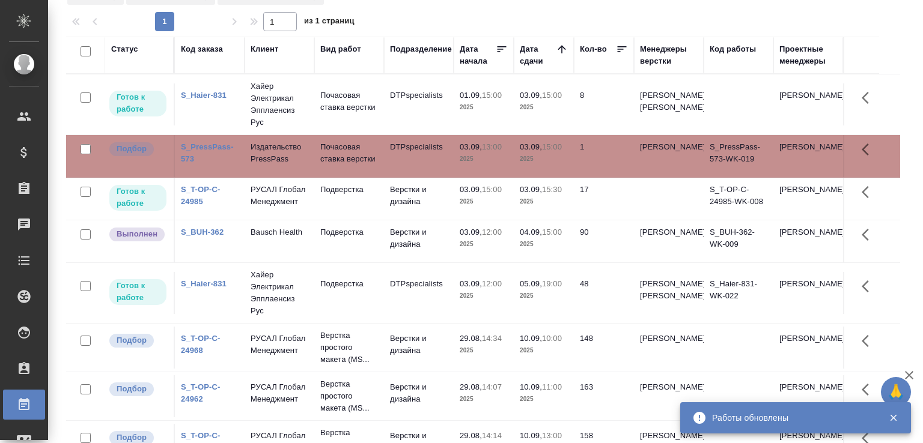
click at [474, 17] on div "1 1 из 1 страниц" at bounding box center [488, 21] width 844 height 19
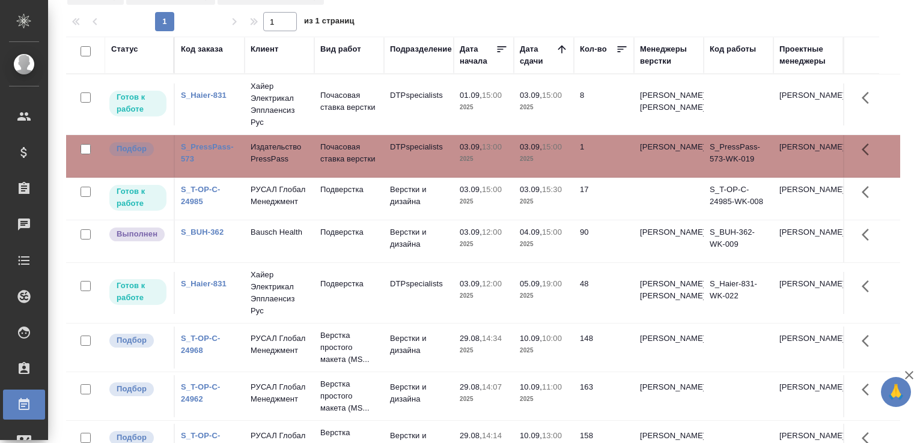
click at [474, 17] on div "1 1 из 1 страниц" at bounding box center [488, 21] width 844 height 19
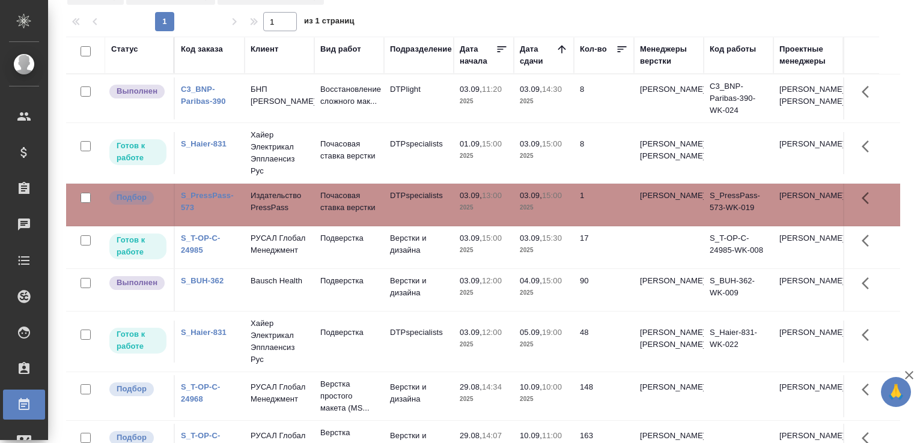
click at [408, 100] on td "DTPlight" at bounding box center [419, 99] width 70 height 42
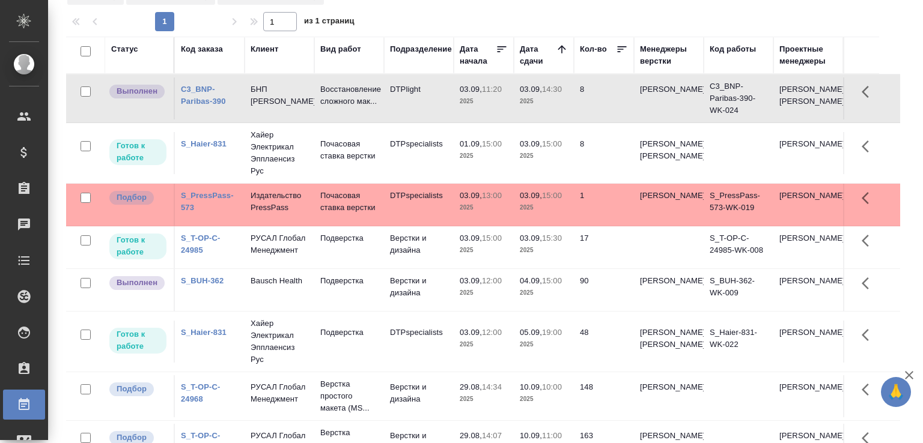
click at [408, 100] on td "DTPlight" at bounding box center [419, 99] width 70 height 42
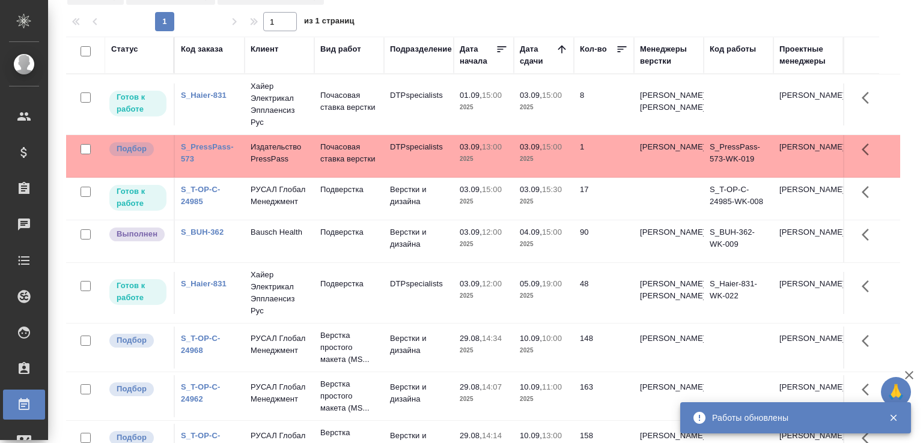
click at [431, 14] on div "1 1 из 1 страниц" at bounding box center [488, 21] width 844 height 19
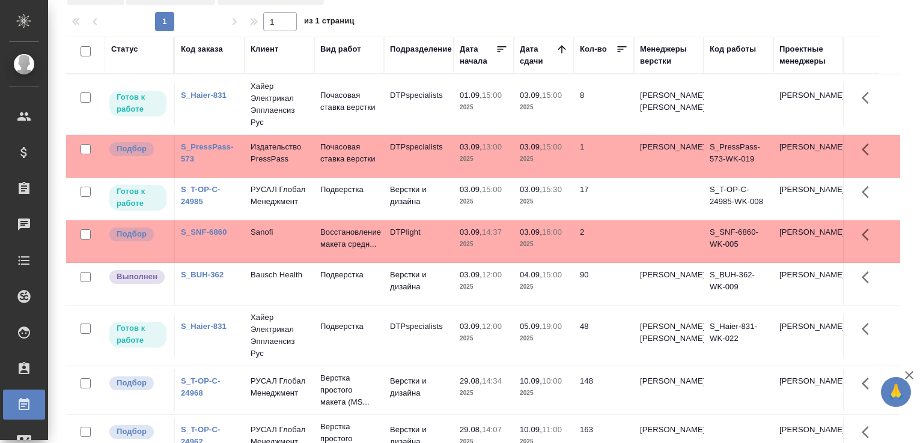
click at [431, 14] on div "1 1 из 1 страниц" at bounding box center [488, 21] width 844 height 19
click at [428, 8] on div at bounding box center [488, 9] width 844 height 6
click at [392, 11] on div at bounding box center [488, 9] width 844 height 6
click at [324, 165] on p "Почасовая ставка верстки" at bounding box center [349, 153] width 58 height 24
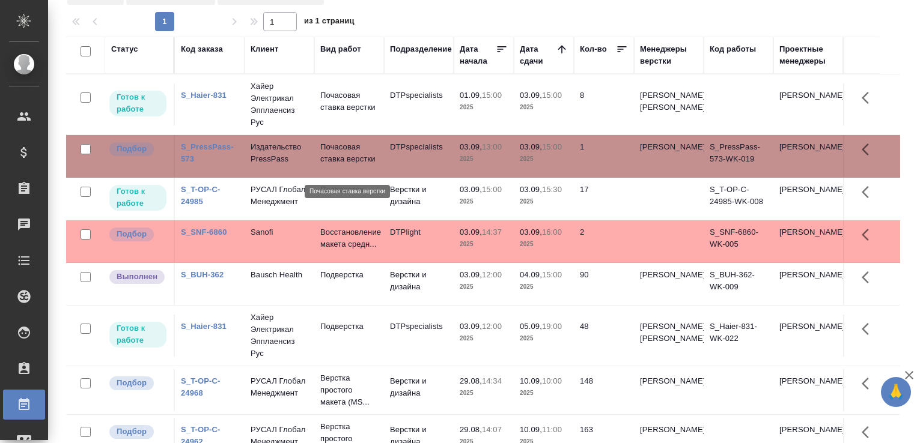
click at [324, 165] on p "Почасовая ставка верстки" at bounding box center [349, 153] width 58 height 24
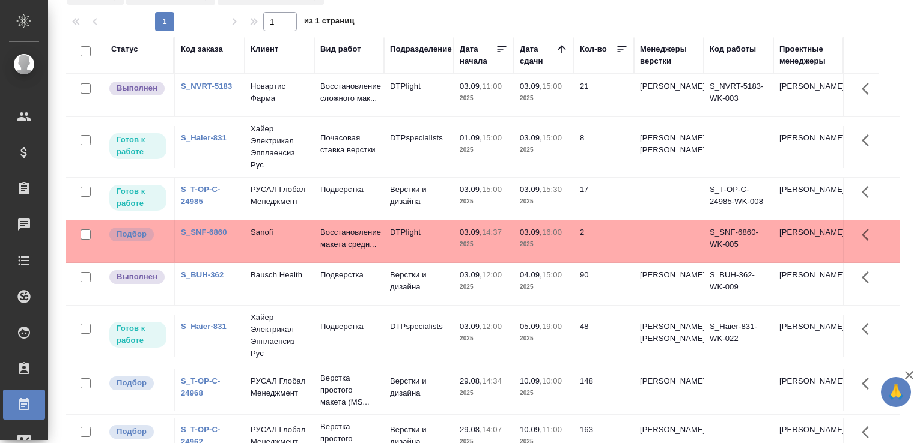
click at [308, 112] on td "Новартис Фарма" at bounding box center [280, 96] width 70 height 42
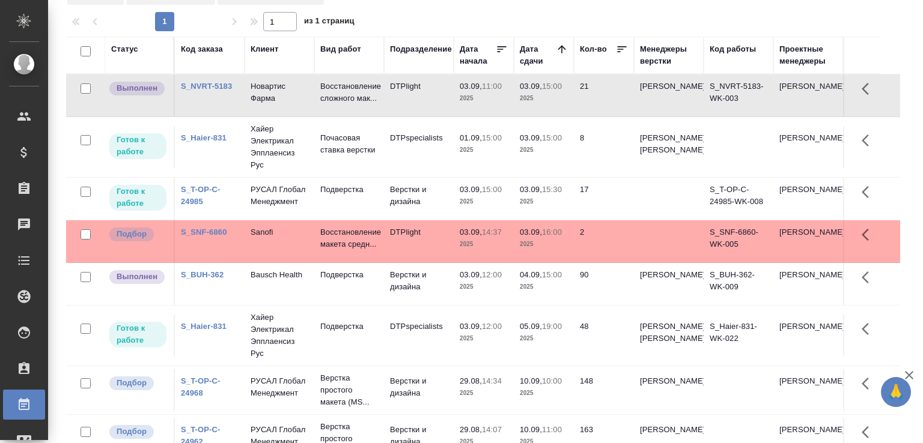
click at [308, 112] on td "Новартис Фарма" at bounding box center [280, 96] width 70 height 42
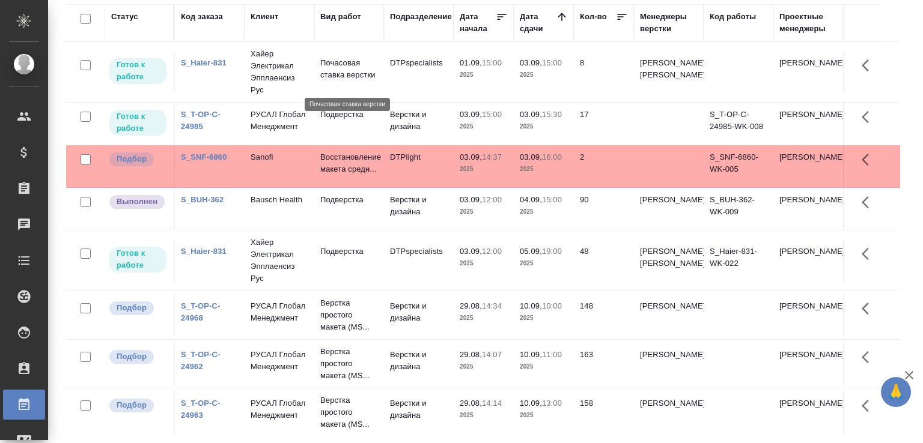
click at [349, 61] on p "Почасовая ставка верстки" at bounding box center [349, 69] width 58 height 24
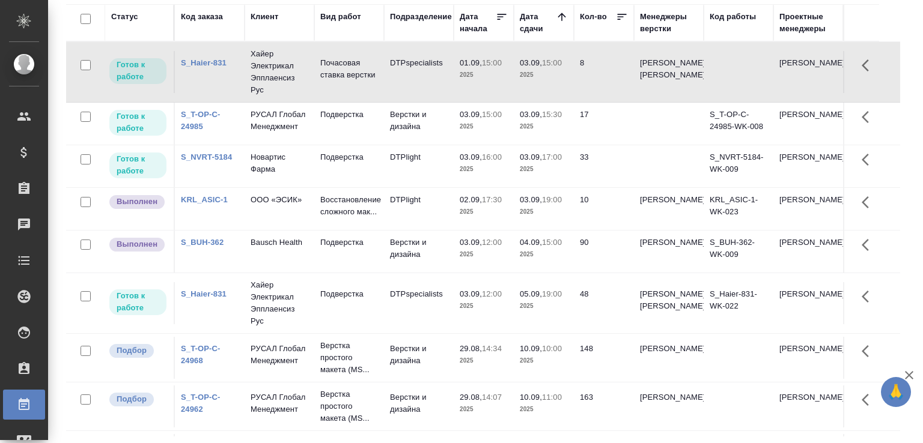
click at [287, 217] on td "ООО «ЭСИК»" at bounding box center [280, 209] width 70 height 42
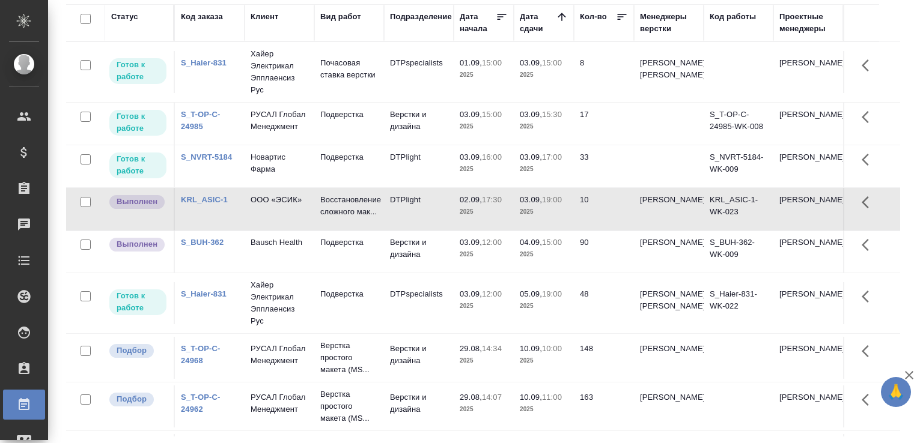
click at [287, 217] on td "ООО «ЭСИК»" at bounding box center [280, 209] width 70 height 42
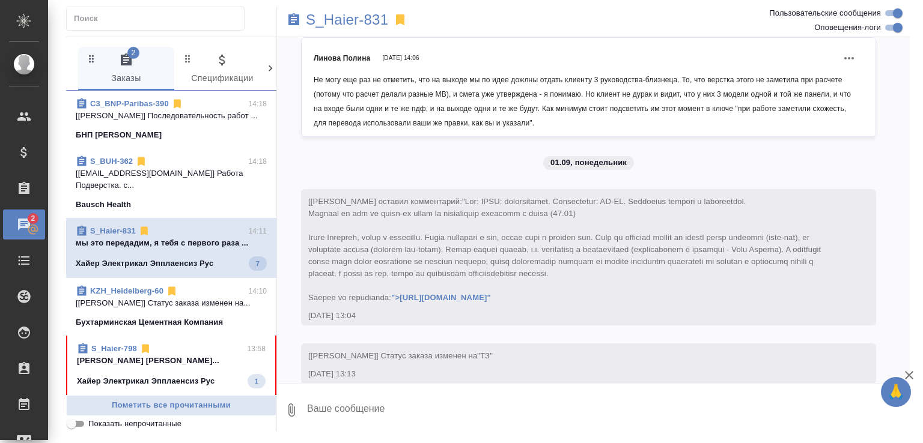
scroll to position [11186, 0]
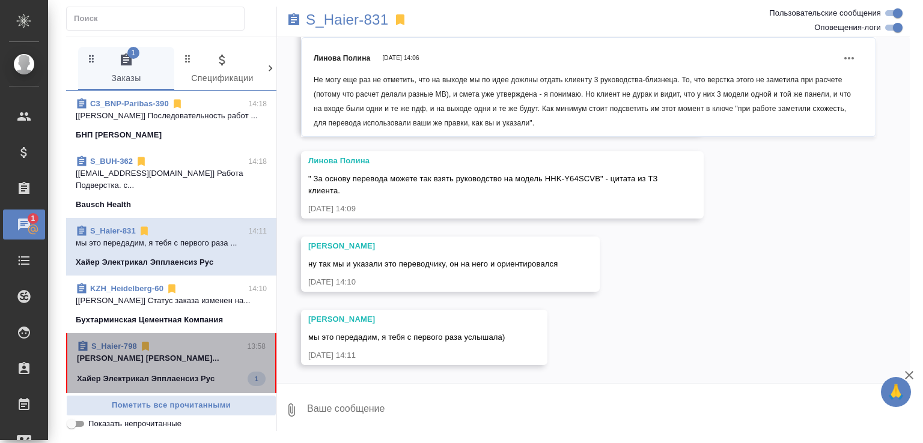
click at [190, 358] on p "Белякова Юлия Малофеева Екатерина Фабрик..." at bounding box center [171, 359] width 189 height 12
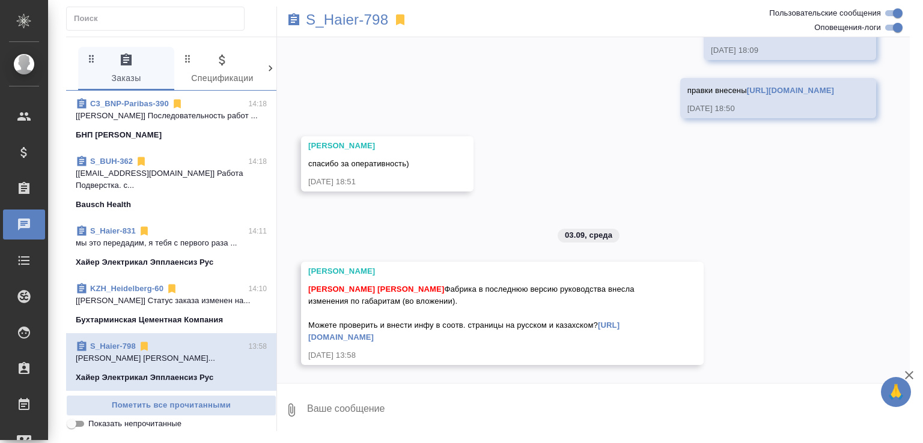
scroll to position [17613, 0]
click at [445, 392] on textarea at bounding box center [608, 410] width 604 height 41
click at [123, 342] on link "S_Haier-798" at bounding box center [113, 346] width 46 height 9
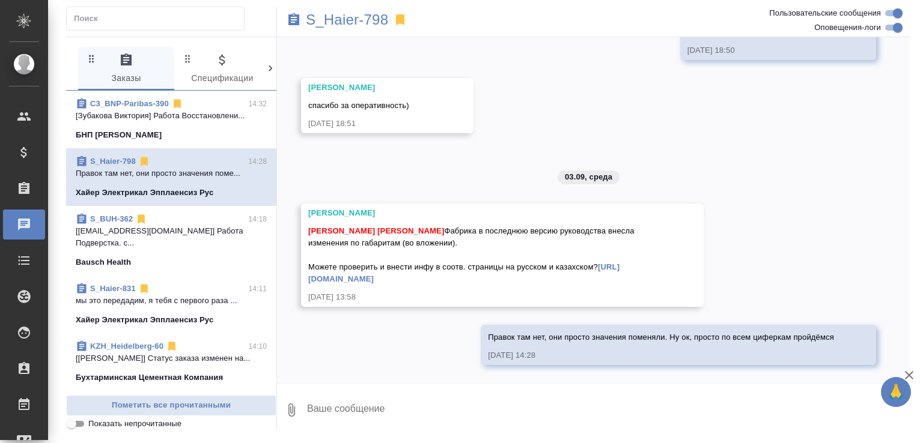
scroll to position [17684, 0]
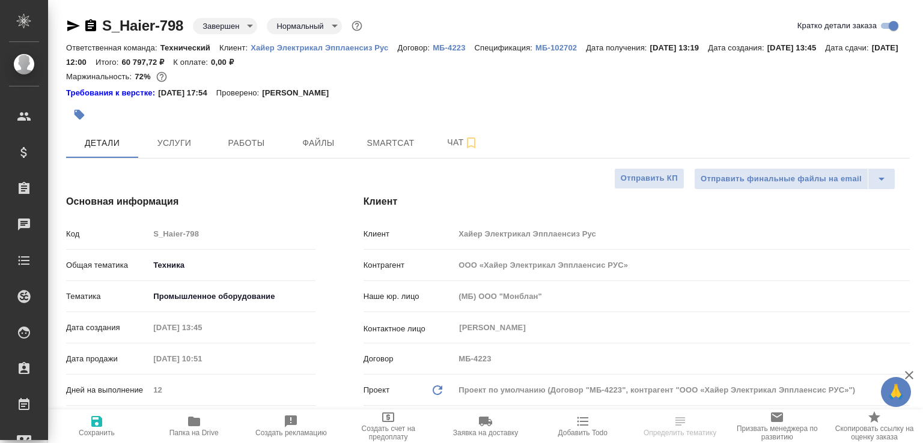
select select "RU"
type input "[PERSON_NAME]"
type input "Павлова Антонина a.pavlova"
click at [198, 420] on icon "button" at bounding box center [194, 422] width 12 height 10
select select "RU"
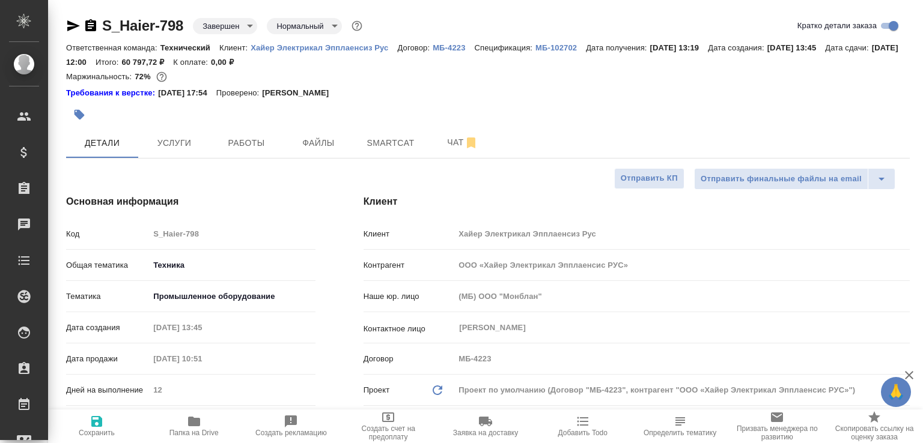
type textarea "x"
click at [454, 138] on span "Чат" at bounding box center [463, 142] width 58 height 15
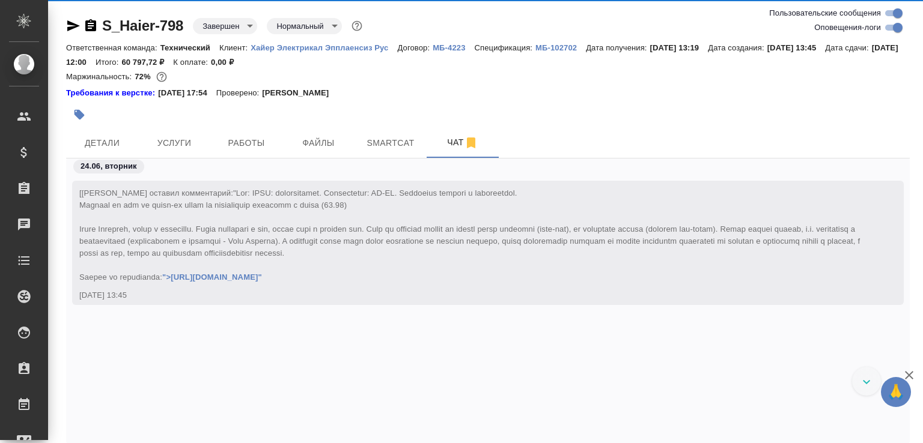
scroll to position [55, 0]
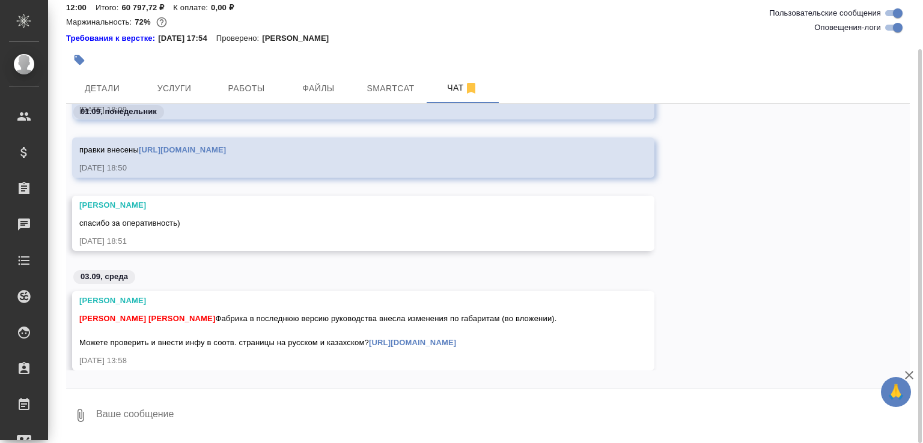
click at [184, 414] on textarea at bounding box center [502, 415] width 815 height 41
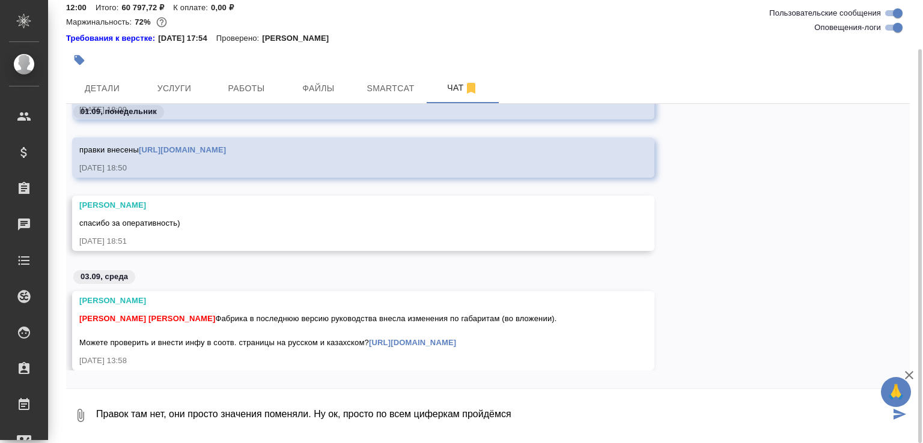
type textarea "Правок там нет, они просто значения поменяли. Ну ок, просто по всем циферкам пр…"
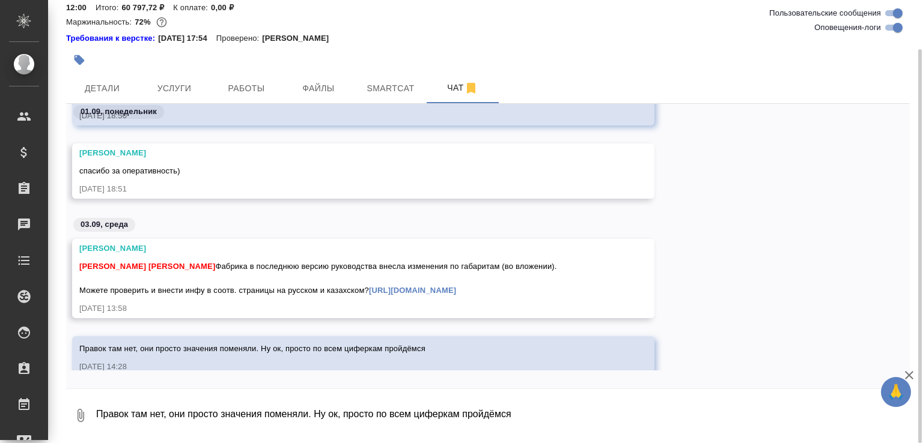
scroll to position [29766, 0]
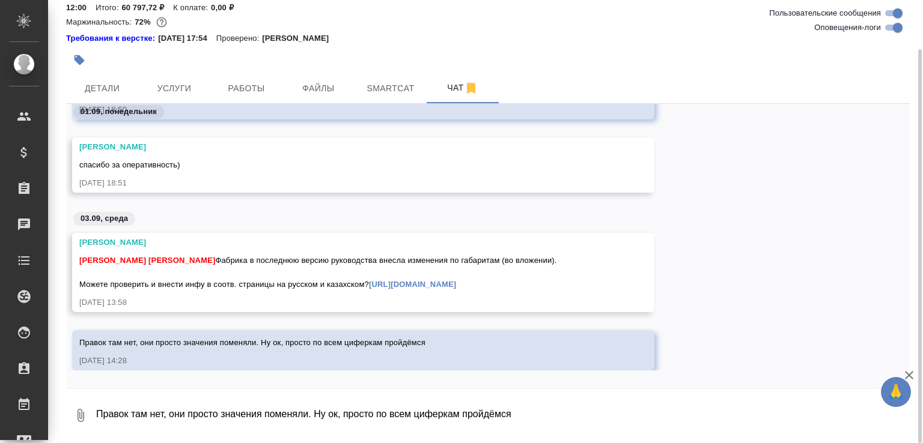
click at [195, 397] on textarea "Правок там нет, они просто значения поменяли. Ну ок, просто по всем циферкам пр…" at bounding box center [502, 415] width 815 height 41
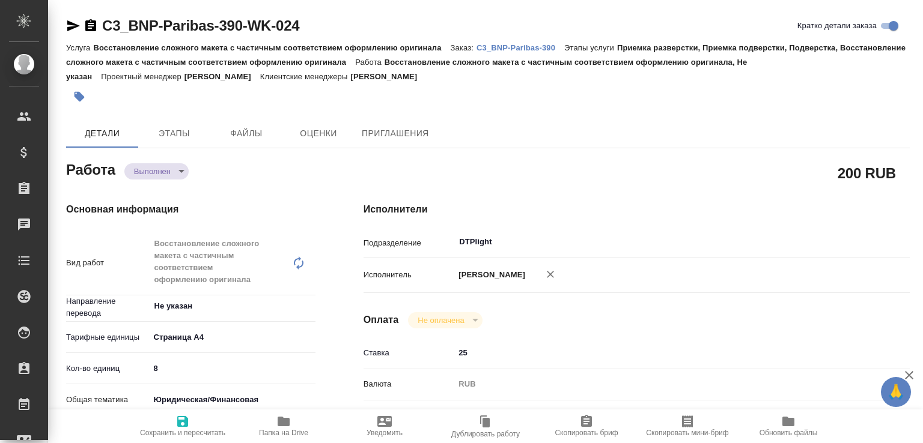
click at [178, 175] on body "🙏 .cls-1 fill:#fff; AWATERA Малофеева Екатерина e.malofeeva Клиенты Спецификаци…" at bounding box center [461, 221] width 923 height 443
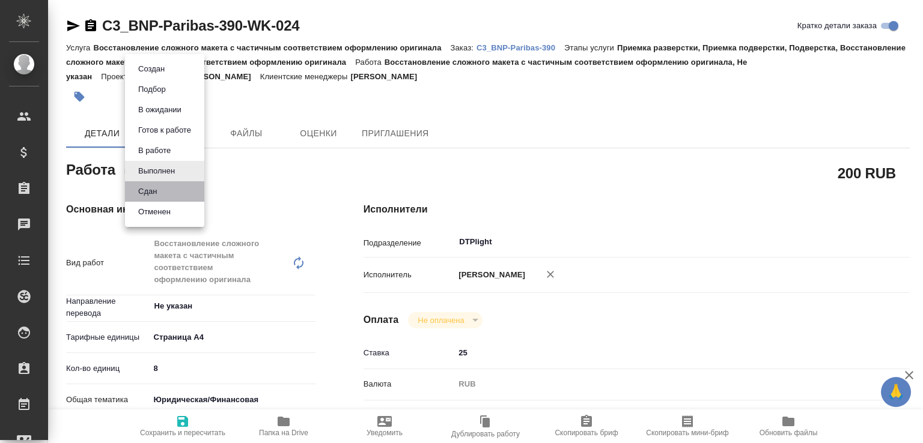
click at [163, 192] on li "Сдан" at bounding box center [164, 191] width 79 height 20
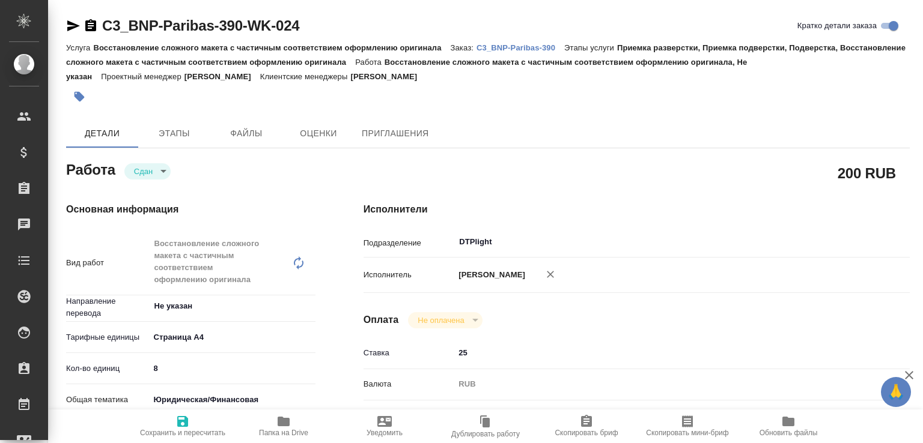
type textarea "x"
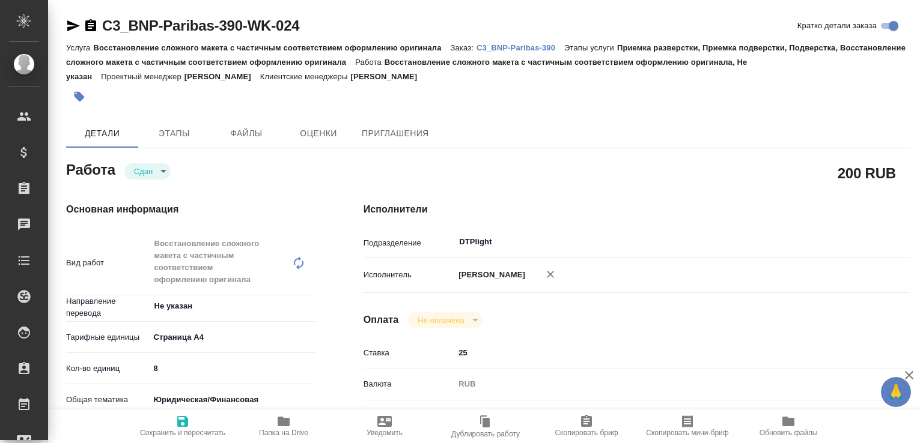
type textarea "x"
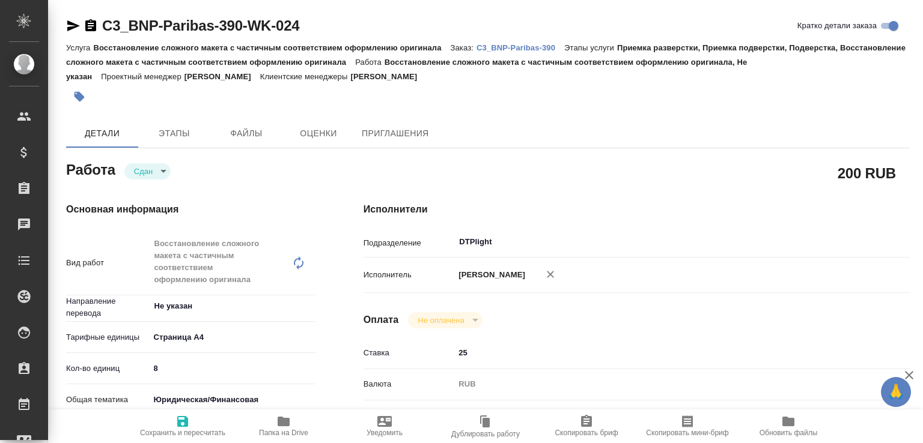
click at [282, 429] on span "Папка на Drive" at bounding box center [283, 433] width 49 height 8
type textarea "x"
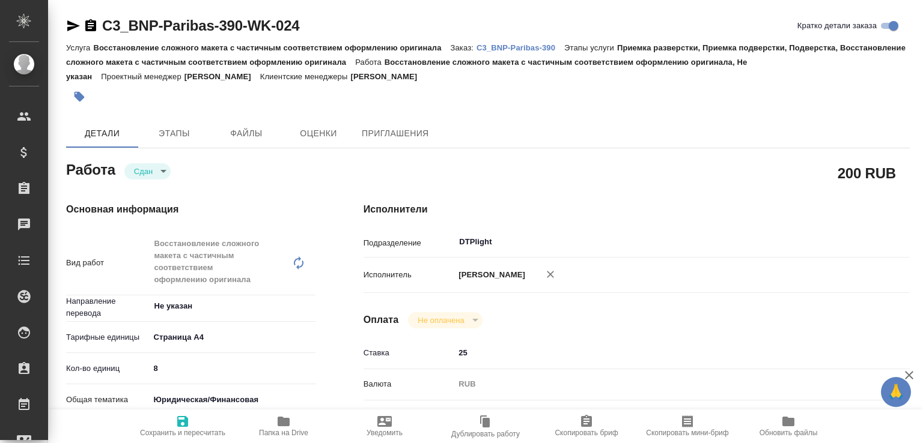
type textarea "x"
click at [511, 49] on p "C3_BNP-Paribas-390" at bounding box center [521, 47] width 88 height 9
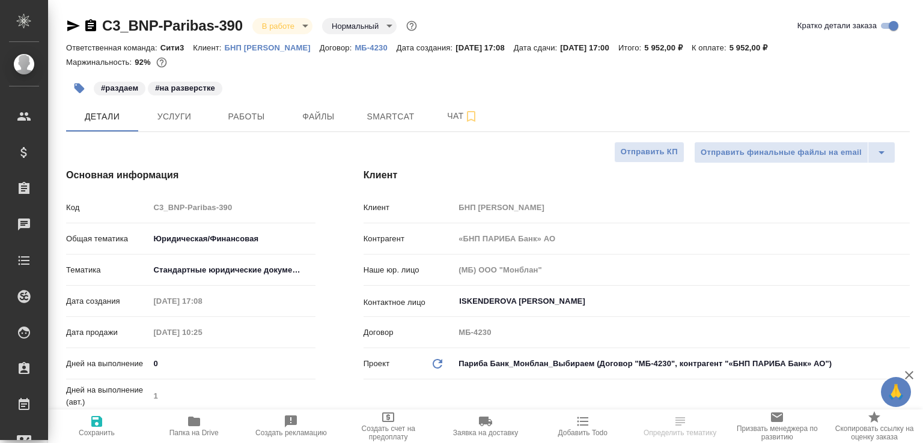
select select "RU"
click at [434, 111] on span "Чат" at bounding box center [463, 116] width 58 height 15
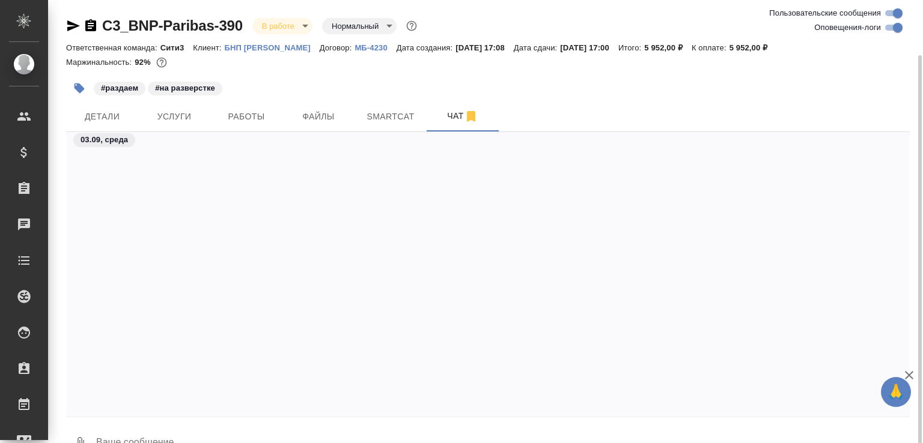
scroll to position [28, 0]
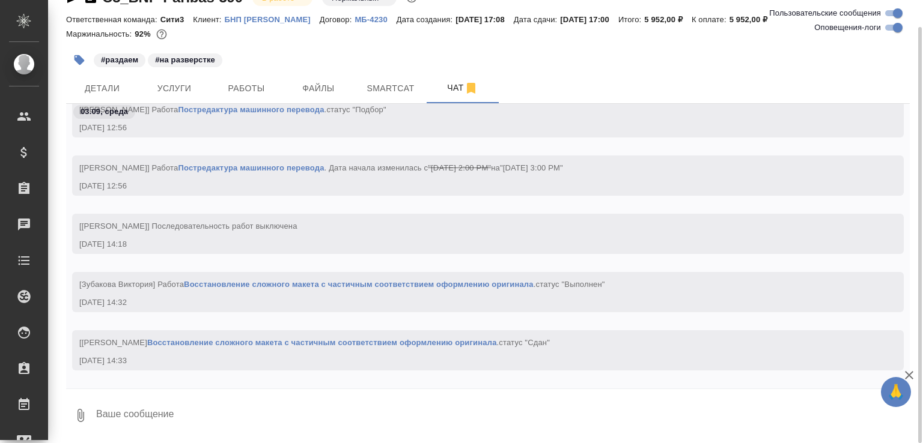
click at [148, 407] on textarea at bounding box center [502, 415] width 815 height 41
paste textarea "https://drive.awatera.com/apps/files/files/10271855?dir=/Shares/BNP-Pariba/Orde…"
type textarea "https://drive.awatera.com/apps/files/files/10271855?dir=/Shares/BNP-Pariba/Orde…"
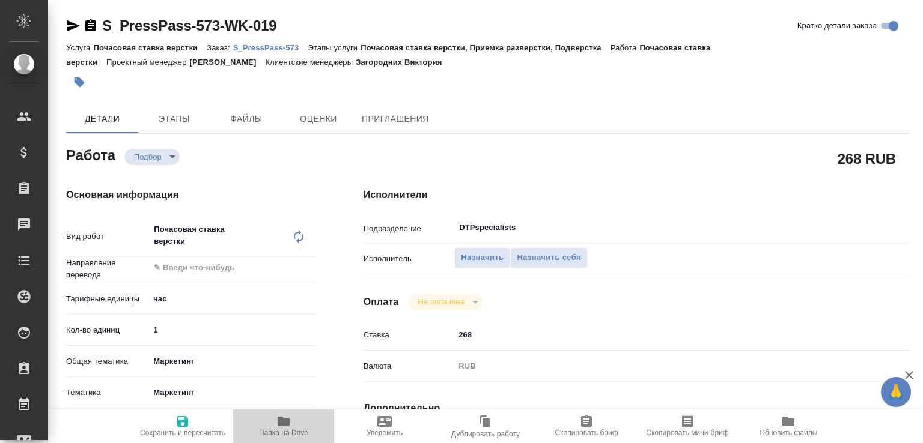
click at [262, 429] on span "Папка на Drive" at bounding box center [283, 433] width 49 height 8
click at [296, 38] on div "S_PressPass-573-WK-019 [PERSON_NAME] детали заказа" at bounding box center [488, 28] width 844 height 24
click at [298, 47] on p "S_PressPass-573" at bounding box center [270, 47] width 75 height 9
click at [559, 264] on span "Назначить себя" at bounding box center [549, 258] width 64 height 14
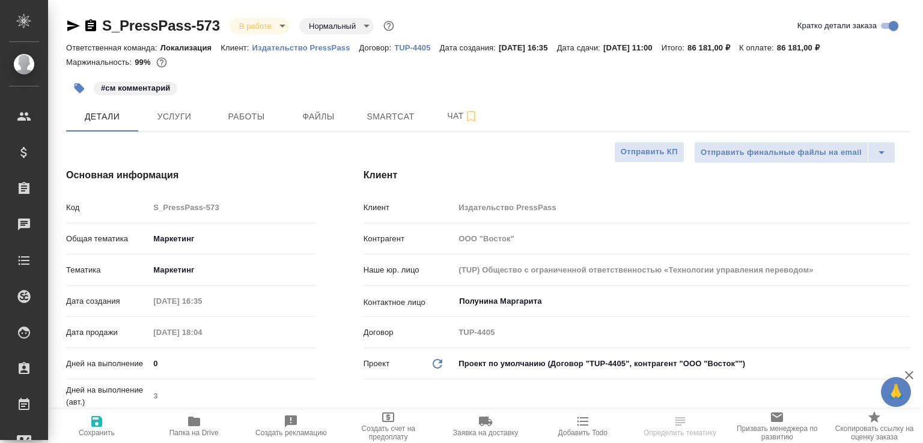
select select "RU"
type textarea "x"
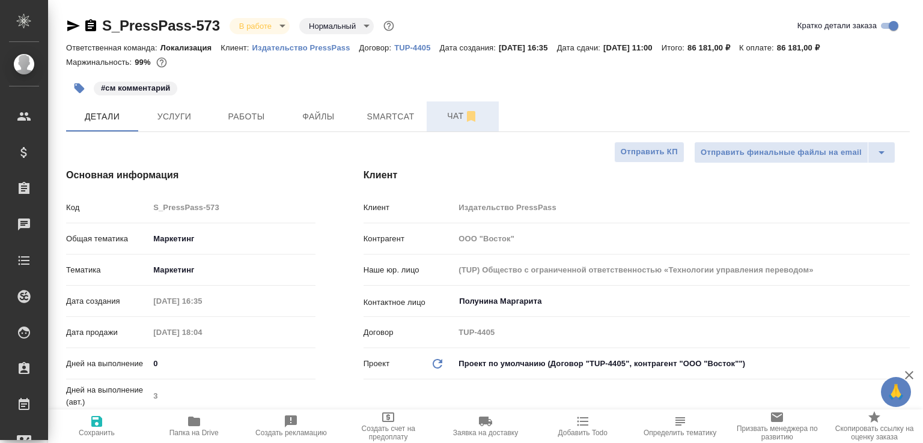
click at [451, 125] on button "Чат" at bounding box center [463, 117] width 72 height 30
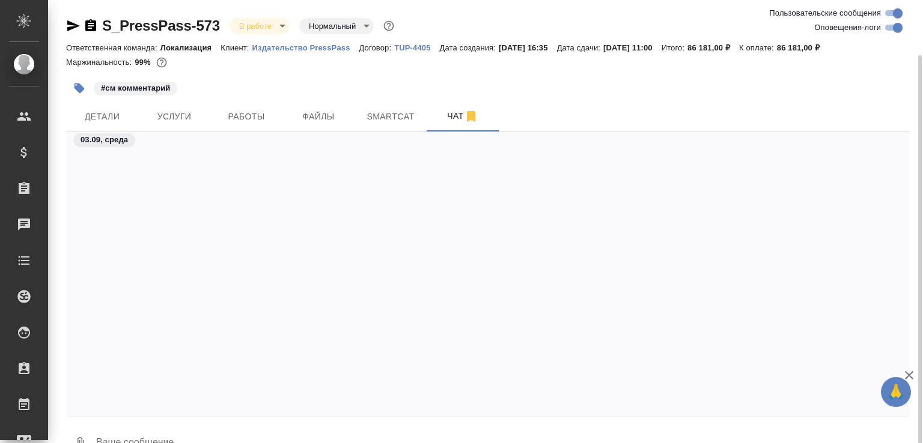
scroll to position [28, 0]
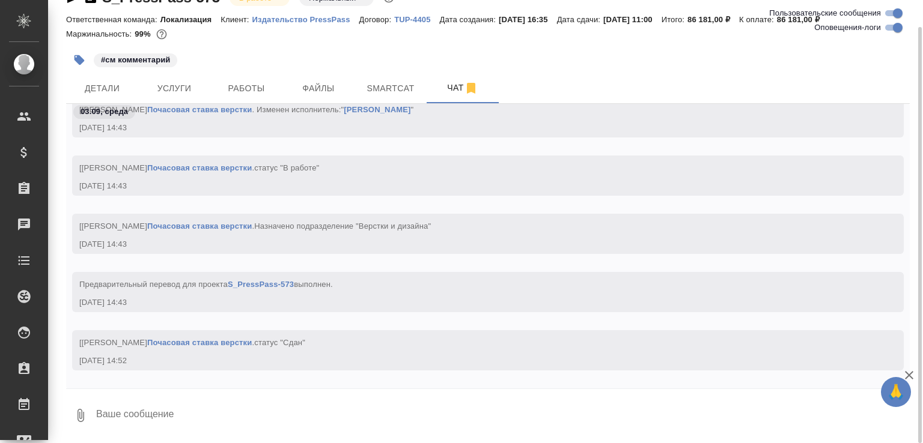
click at [135, 395] on textarea at bounding box center [502, 415] width 815 height 41
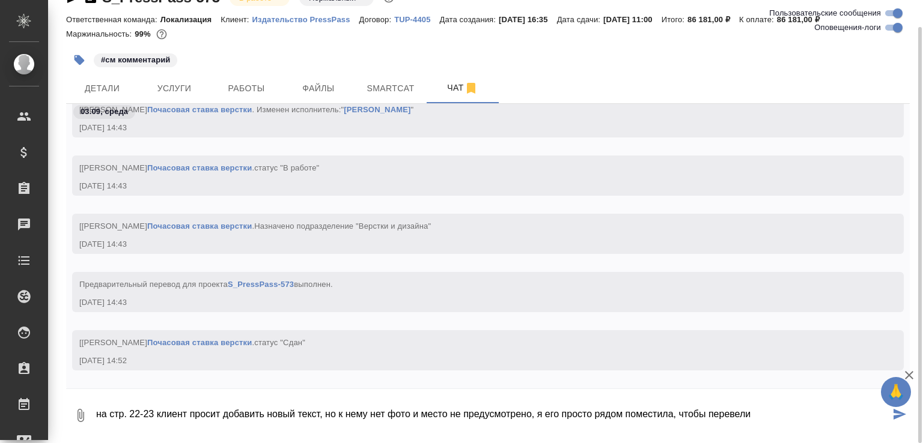
paste textarea "https://drive.awatera.com/f/10271417"
type textarea "на стр. 22-23 клиент просит добавить новый текст, но к нему нет фото и место не…"
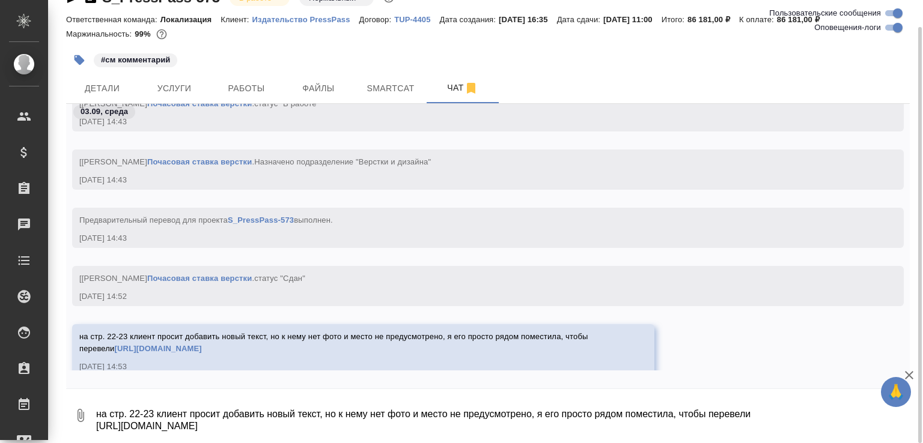
scroll to position [4665, 0]
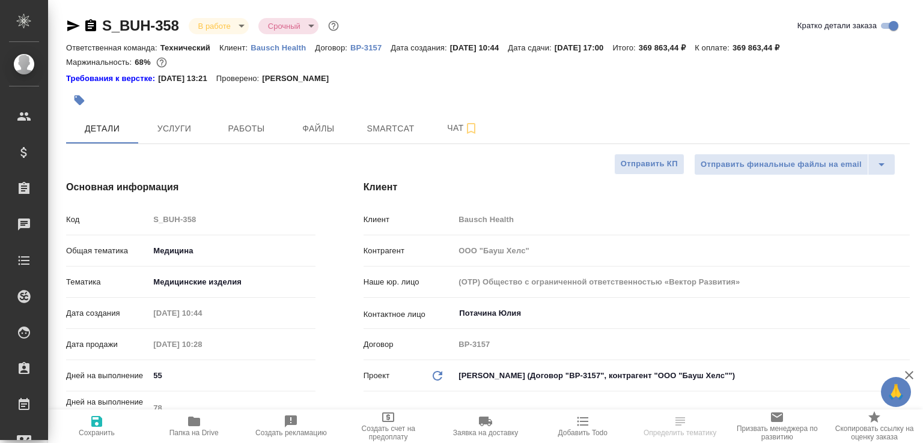
select select "RU"
click at [214, 431] on span "Папка на Drive" at bounding box center [193, 433] width 49 height 8
select select "RU"
type textarea "x"
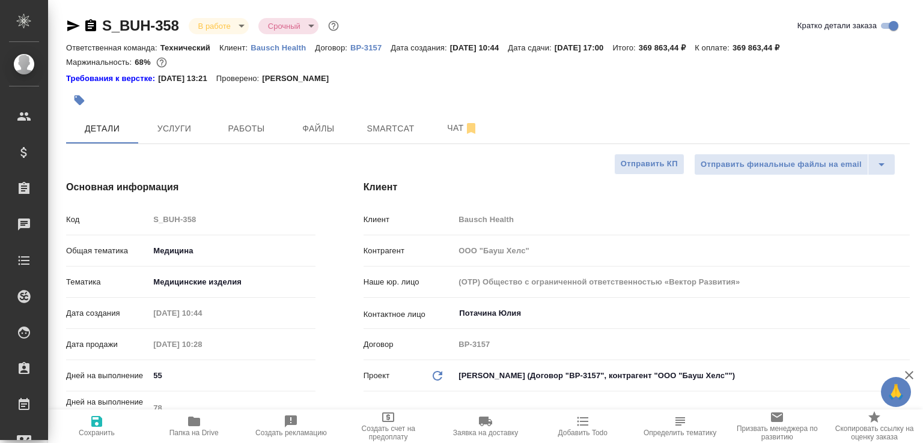
type textarea "x"
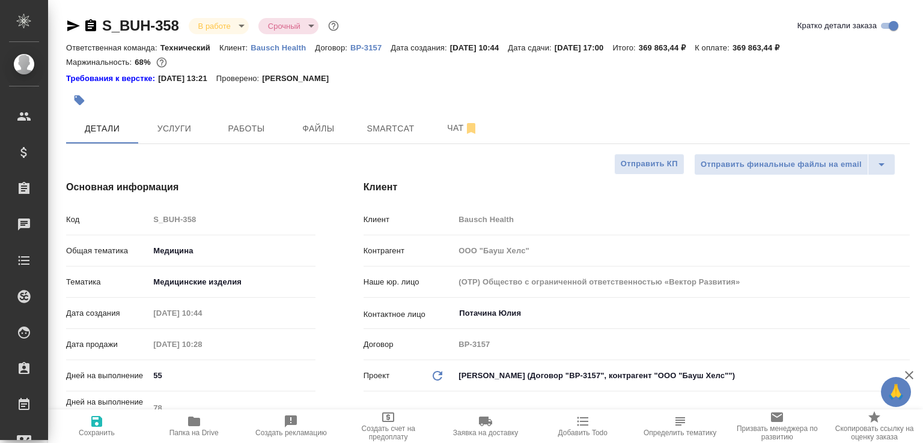
type textarea "x"
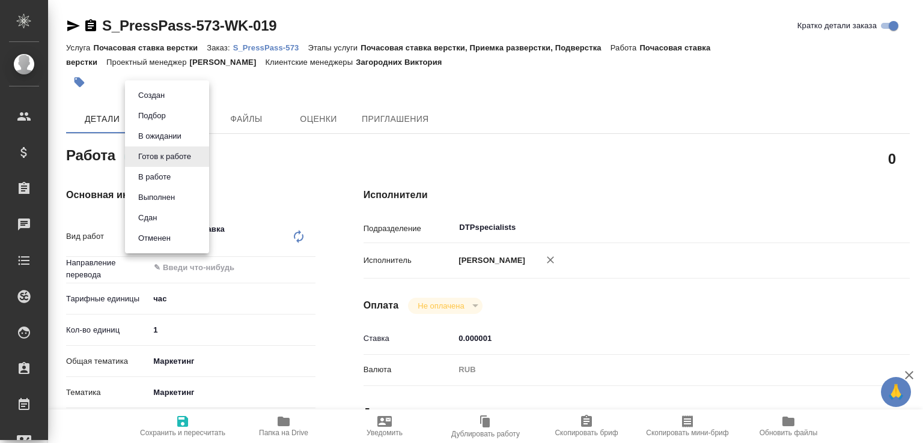
click at [187, 162] on body "🙏 .cls-1 fill:#fff; AWATERA Малофеева Екатерина e.malofeeva Клиенты Спецификаци…" at bounding box center [461, 221] width 923 height 443
click at [174, 172] on button "В работе" at bounding box center [155, 177] width 40 height 13
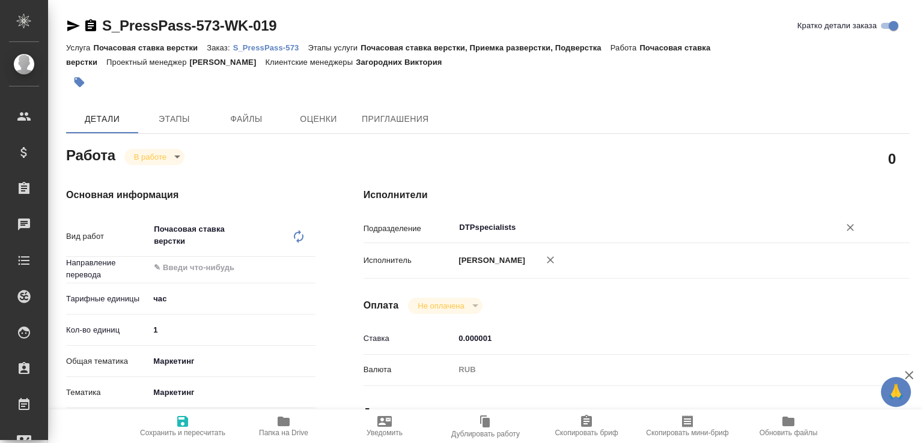
type textarea "x"
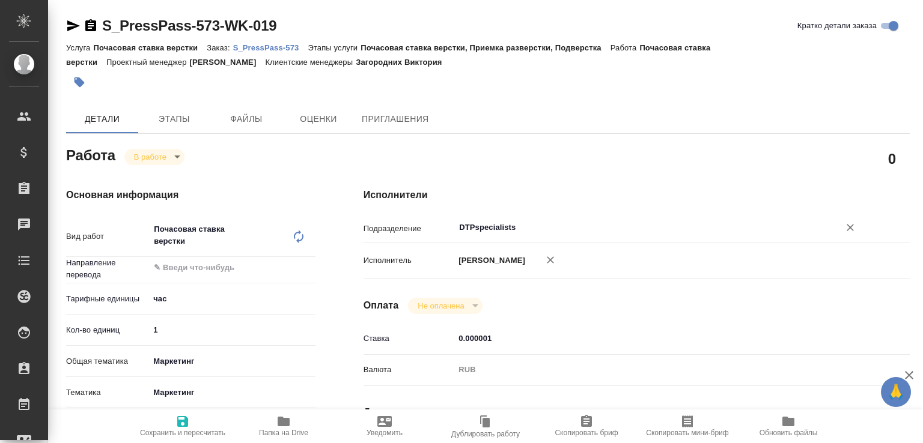
click at [512, 234] on input "DTPspecialists" at bounding box center [639, 228] width 362 height 14
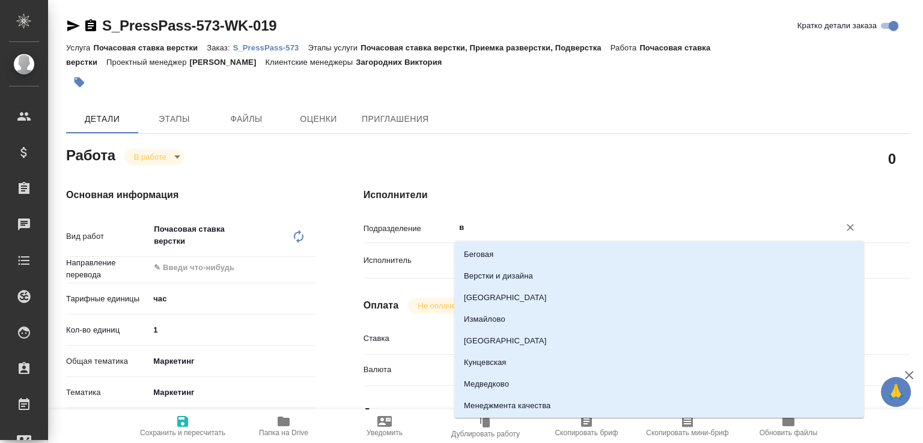
type input "ве"
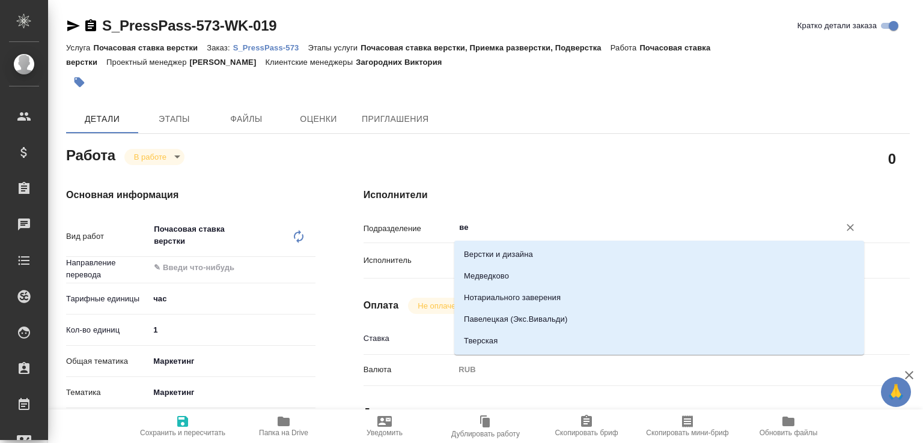
type textarea "x"
type input "вер"
type textarea "x"
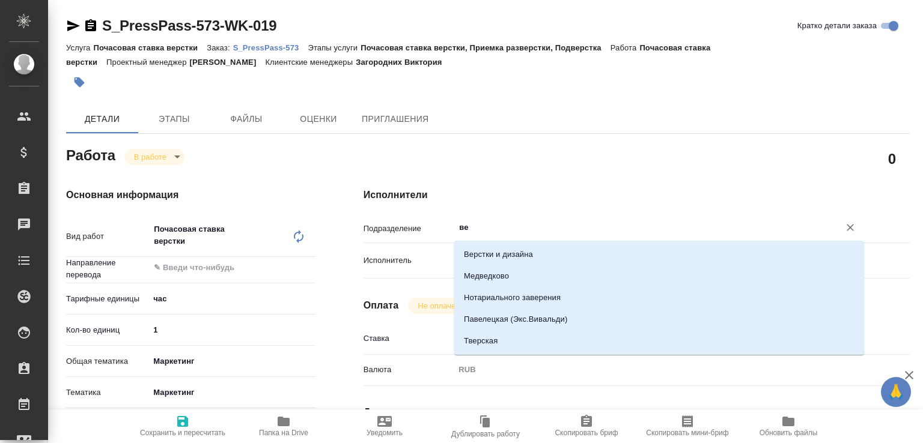
type textarea "x"
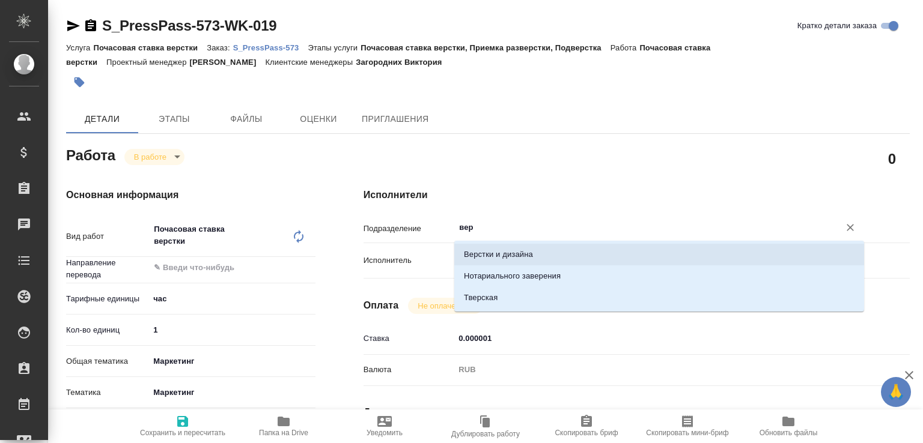
click at [496, 250] on li "Верстки и дизайна" at bounding box center [659, 255] width 410 height 22
type textarea "x"
type input "Верстки и дизайна"
type textarea "x"
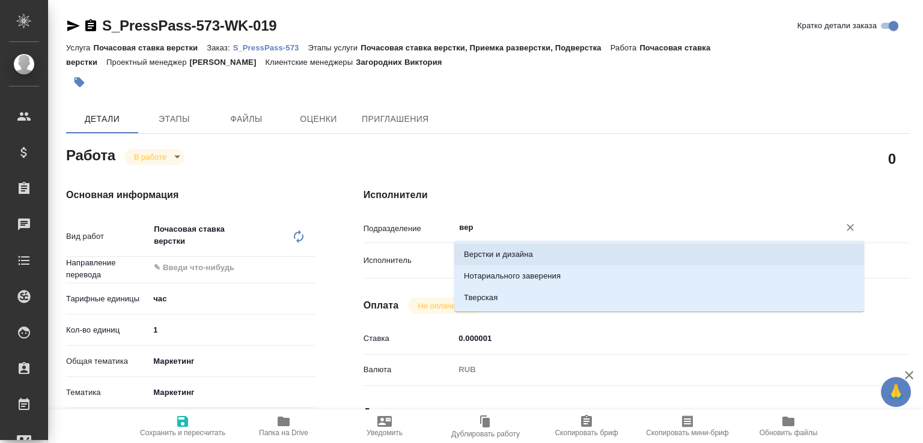
type textarea "x"
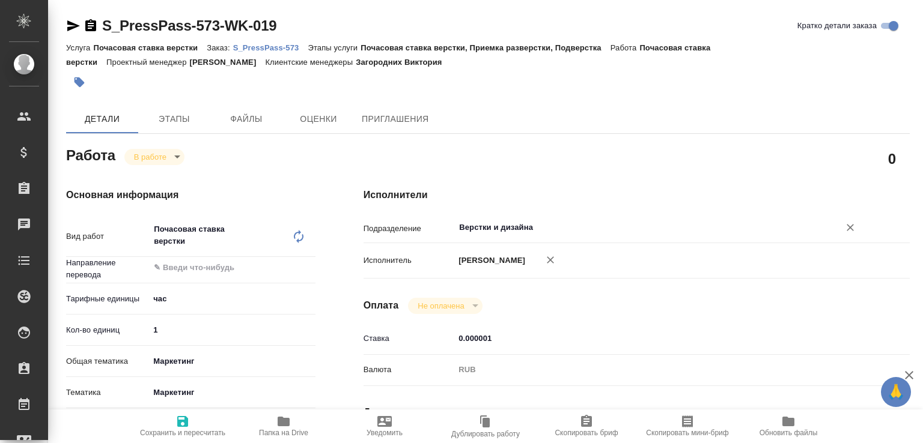
type textarea "x"
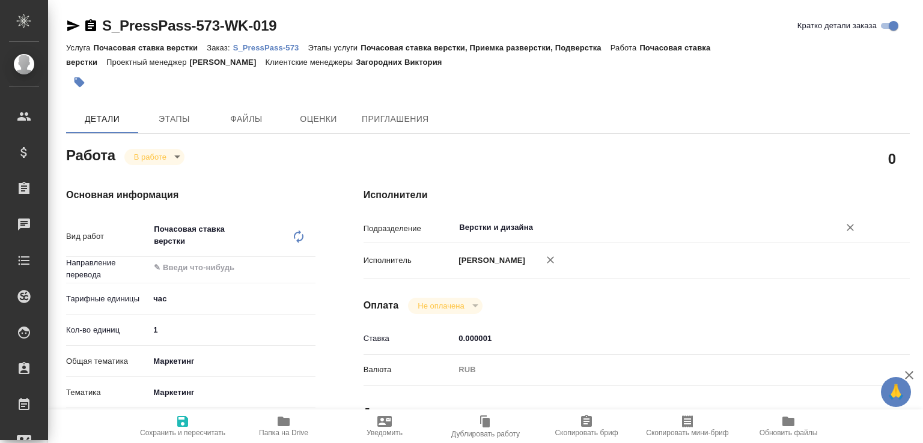
type input "Верстки и дизайна"
click at [177, 415] on icon "button" at bounding box center [182, 422] width 14 height 14
type textarea "x"
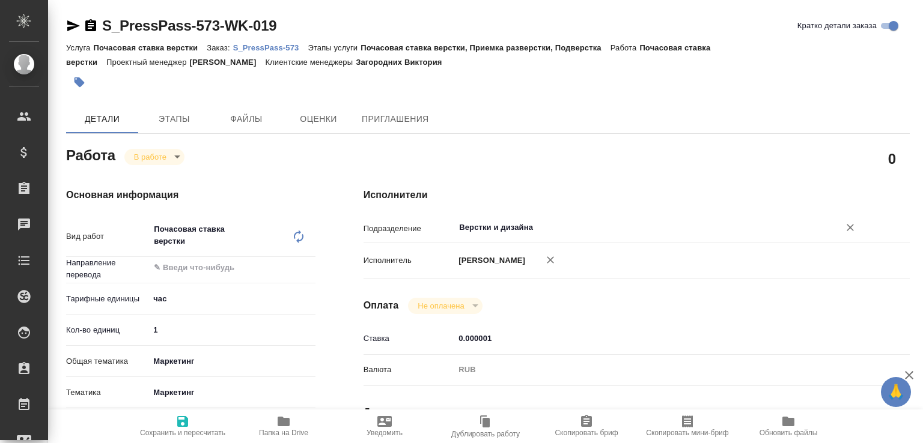
type textarea "x"
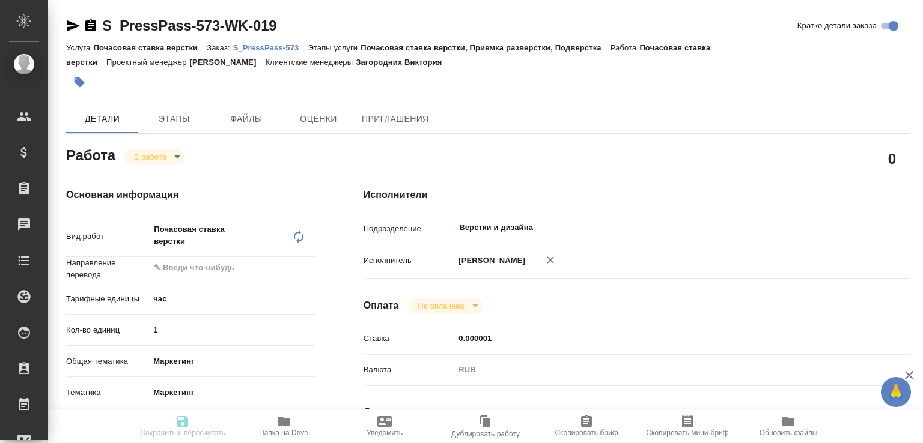
type textarea "x"
type input "inProgress"
type textarea "Почасовая ставка верстки"
type textarea "x"
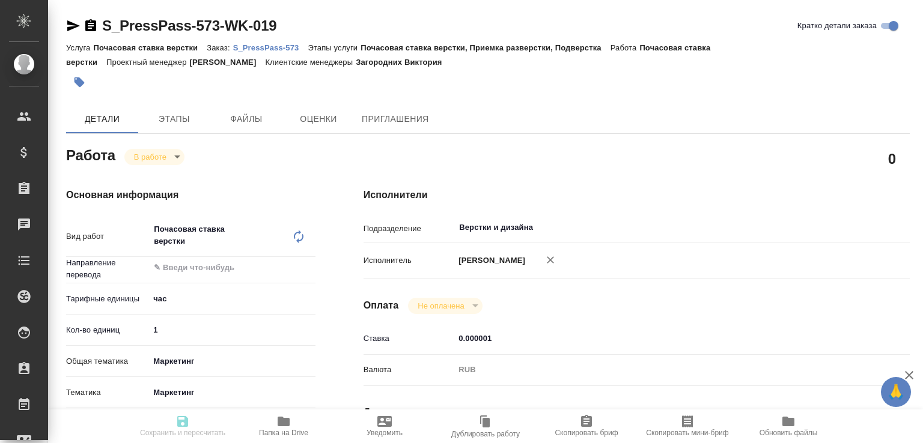
type input "5a8b1489cc6b4906c91bfd93"
type input "1"
type input "marketing"
type input "5a8b8b956a9677013d343d63"
type input "03.09.2025 13:00"
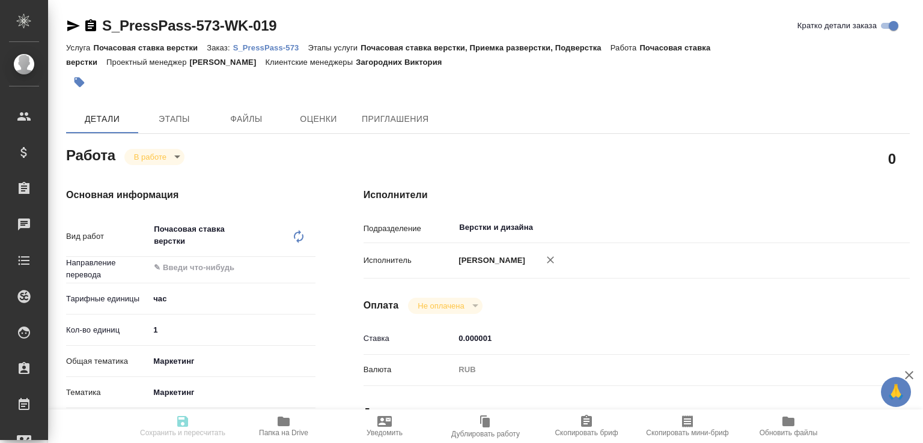
type input "03.09.2025 14:43"
type input "03.09.2025 15:00"
type input "08.09.2025 11:00"
type input "Верстки и дизайна"
type input "notPayed"
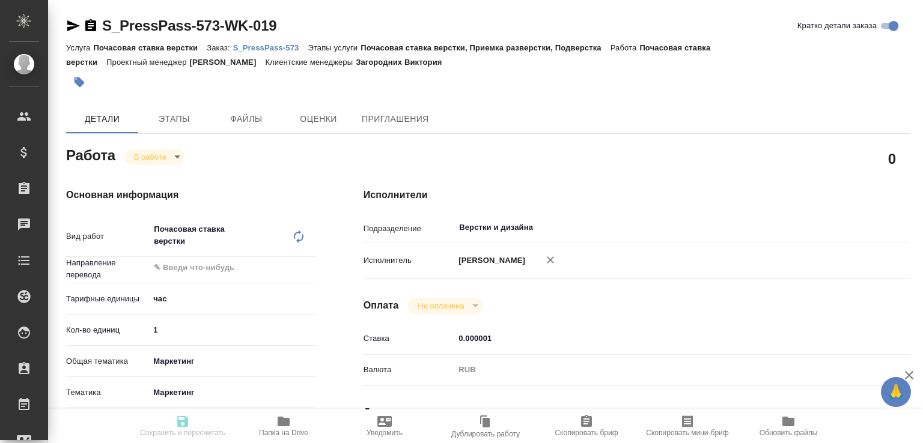
type input "0.000001"
type input "RUB"
type input "[PERSON_NAME]"
type textarea "внесение правок в idml клиента https://drive.awatera.com/f/10278113"
type textarea "x"
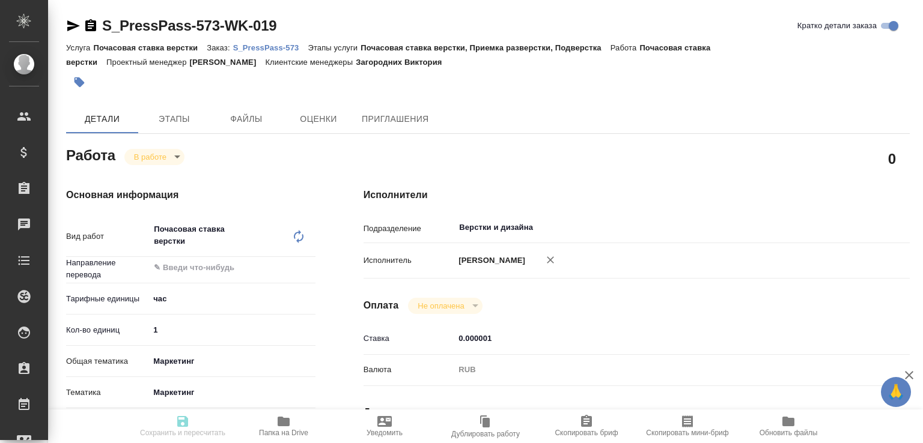
type textarea "/Clients/PressPass/Orders/S_PressPass-573/DTP/S_PressPass-573-WK-019"
type textarea "x"
type input "S_PressPass-573"
type input "Почасовая ставка верстки"
type input "Почасовая ставка верстки, Приемка разверстки, Подверстка"
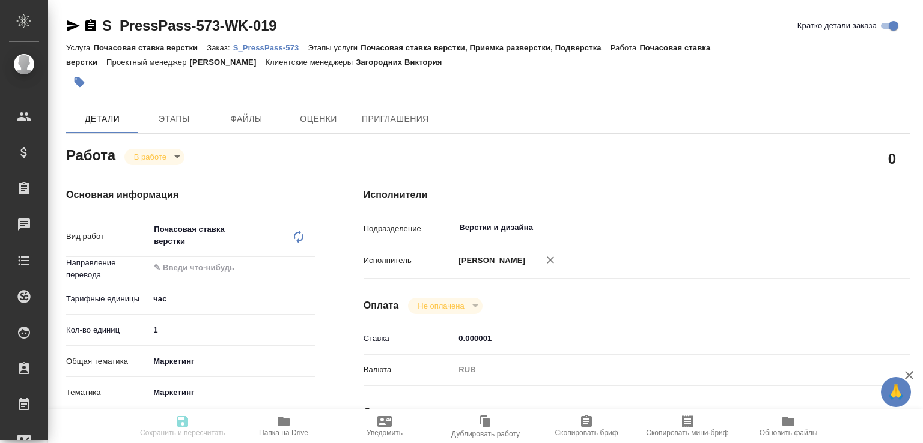
type input "Загородних Виктория"
type input "Малофеева Екатерина"
type input "/Clients/PressPass/Orders/S_PressPass-573"
type textarea "x"
type textarea "буклет на перевод. Файлы по ссылке: https://disk.yandex.ru/d/rJixPt9l_D4buQ Нам…"
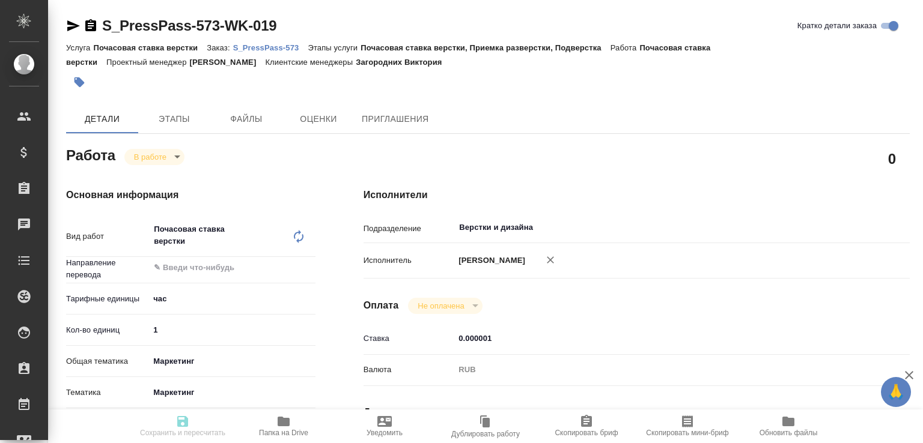
type textarea "x"
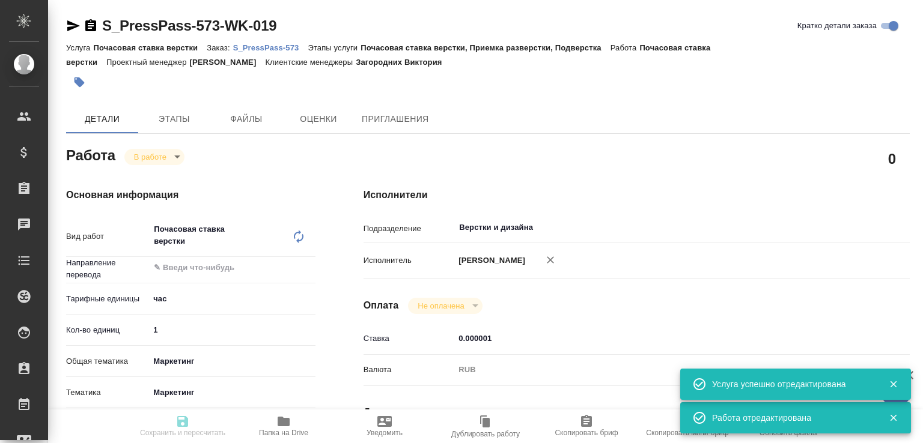
type textarea "x"
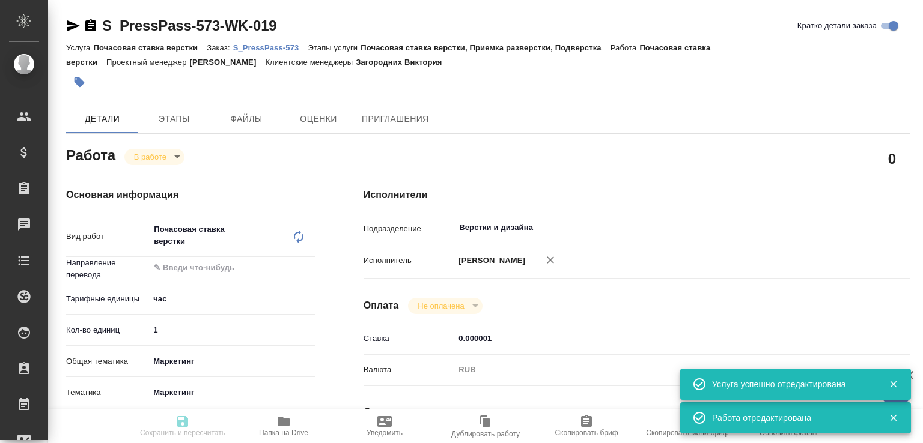
type textarea "x"
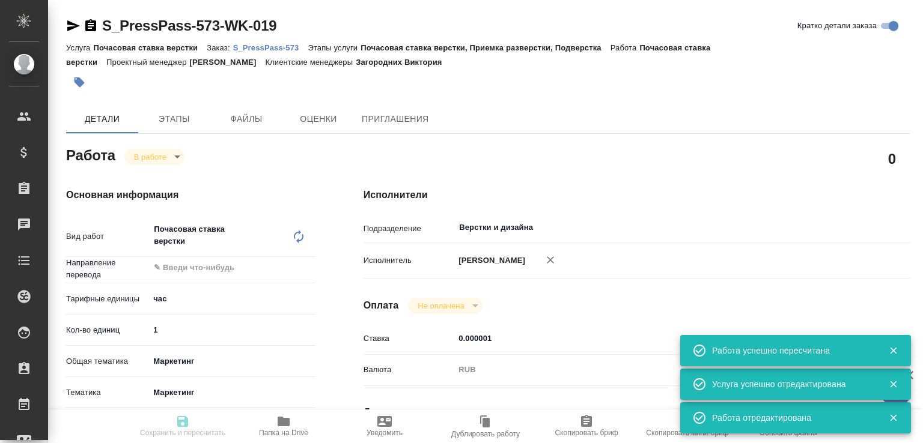
type input "inProgress"
type textarea "Почасовая ставка верстки"
type textarea "x"
type input "5a8b1489cc6b4906c91bfd93"
type input "1"
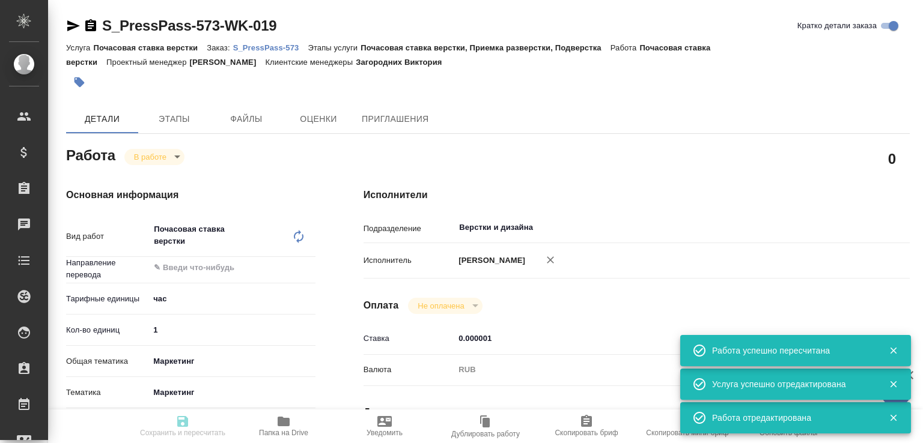
type input "marketing"
type input "5a8b8b956a9677013d343d63"
type input "03.09.2025 13:00"
type input "03.09.2025 14:43"
type input "03.09.2025 15:00"
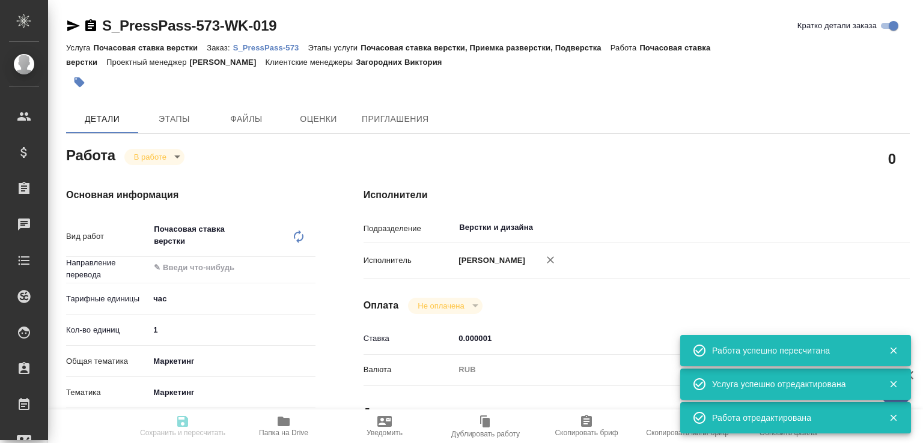
type input "08.09.2025 11:00"
type input "Верстки и дизайна"
type input "notPayed"
type input "0.000001"
type input "RUB"
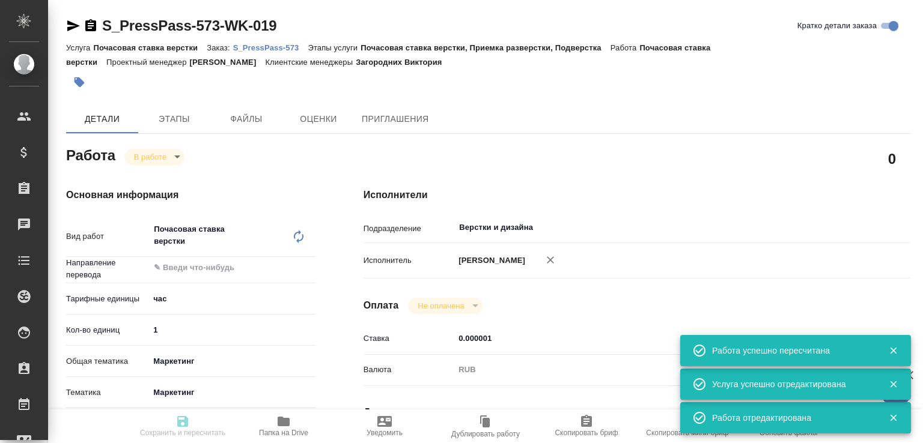
type input "[PERSON_NAME]"
type textarea "внесение правок в idml клиента https://drive.awatera.com/f/10278113"
type textarea "x"
type textarea "/Clients/PressPass/Orders/S_PressPass-573/DTP/S_PressPass-573-WK-019"
type textarea "x"
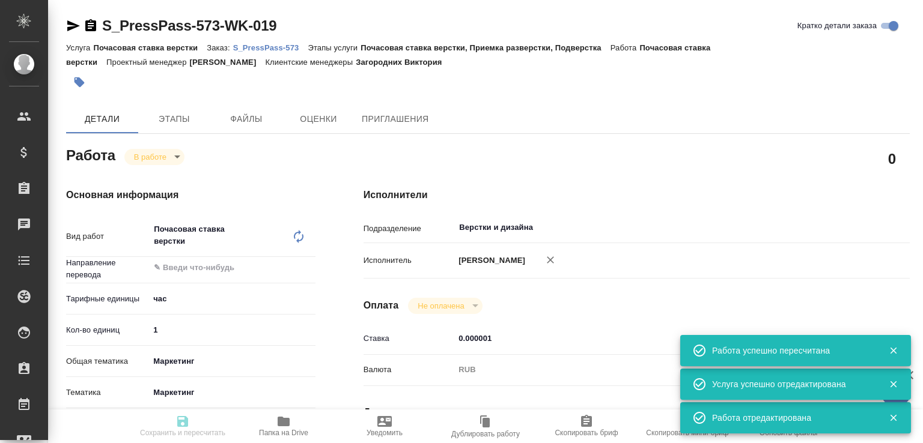
type input "S_PressPass-573"
type input "Почасовая ставка верстки"
type input "Почасовая ставка верстки, Приемка разверстки, Подверстка"
type input "Загородних Виктория"
type input "[PERSON_NAME]"
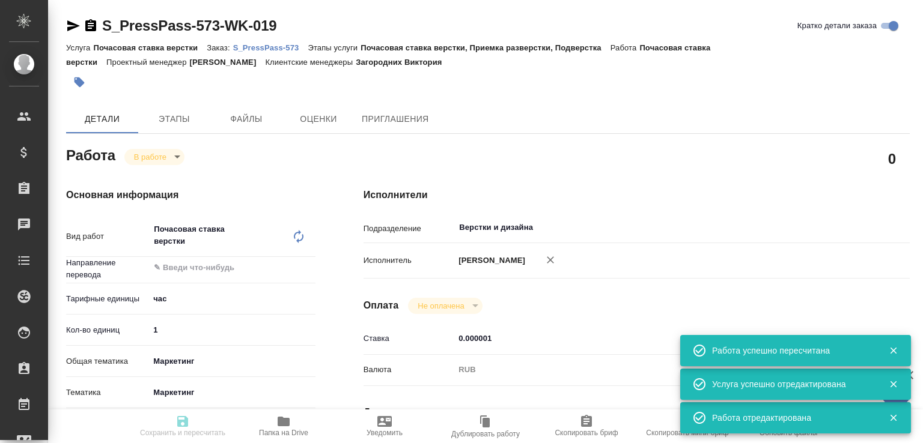
type input "/Clients/PressPass/Orders/S_PressPass-573"
type textarea "x"
type textarea "буклет на перевод. Файлы по ссылке: https://disk.yandex.ru/d/rJixPt9l_D4buQ Нам…"
type textarea "x"
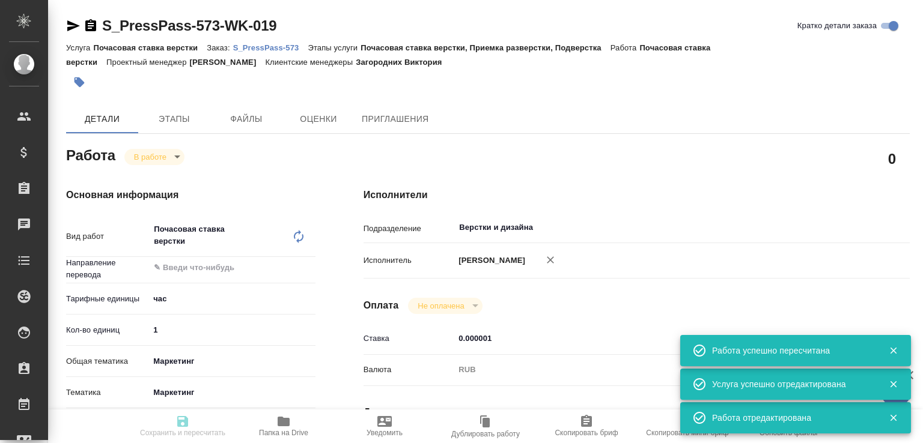
type textarea "x"
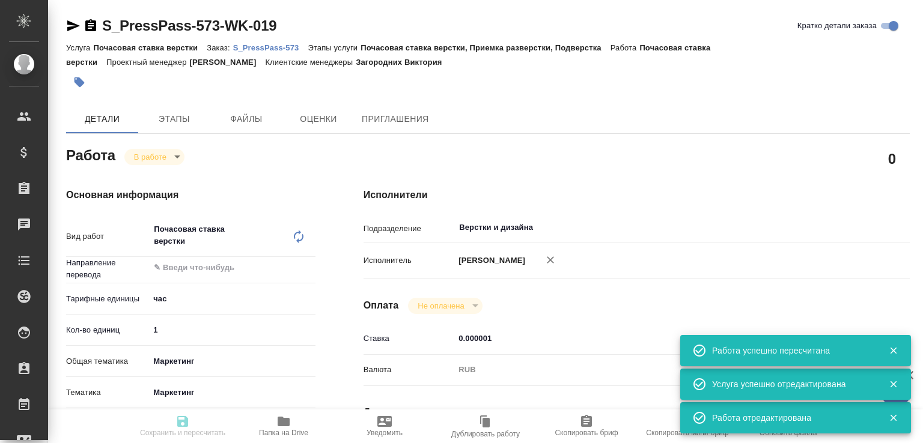
type textarea "x"
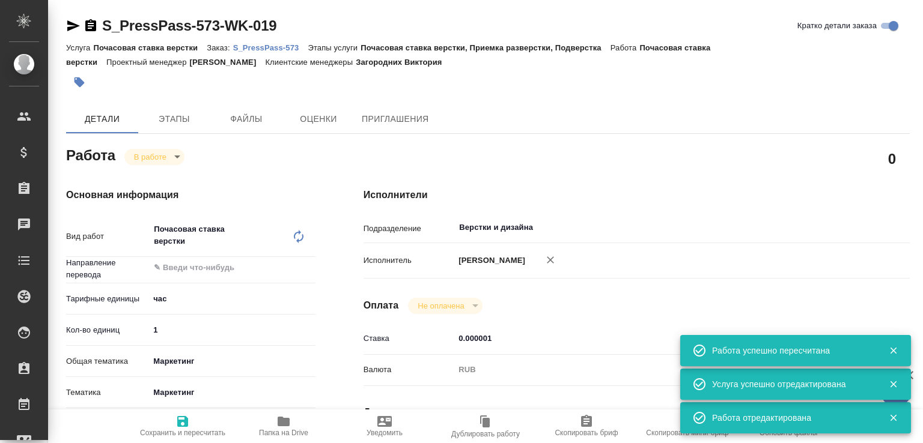
type textarea "x"
click at [184, 155] on body "🙏 .cls-1 fill:#fff; AWATERA Малофеева Екатерина e.malofeeva Клиенты Спецификаци…" at bounding box center [461, 221] width 923 height 443
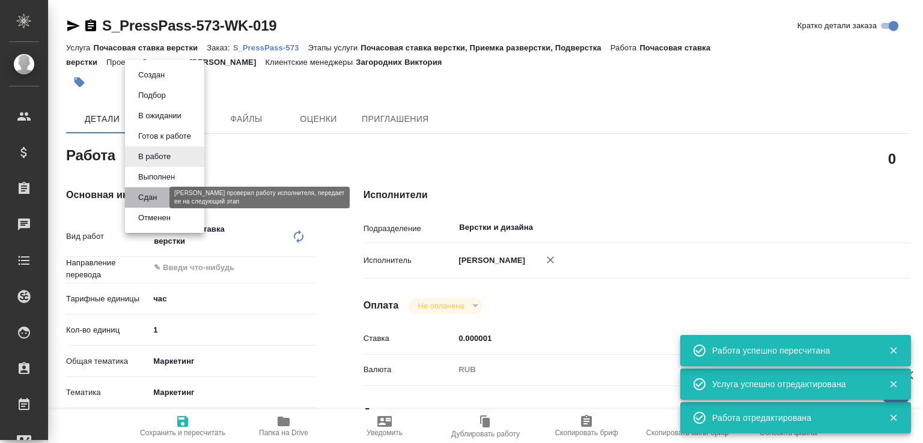
click at [156, 195] on button "Сдан" at bounding box center [148, 197] width 26 height 13
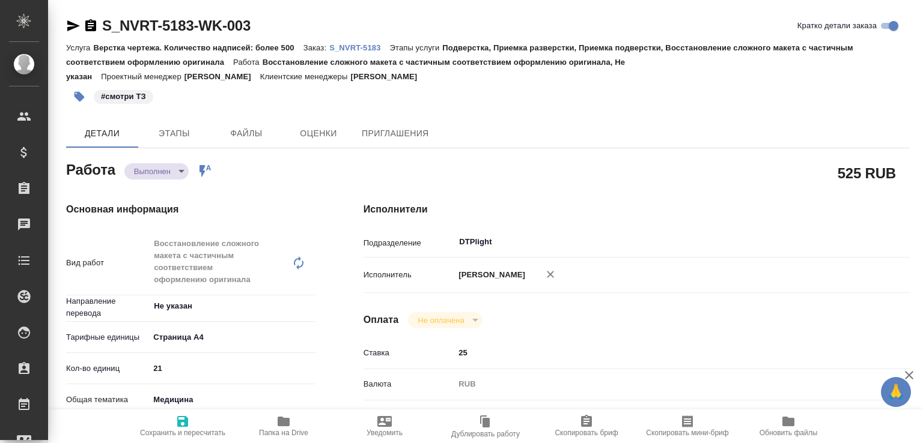
click at [180, 169] on body "🙏 .cls-1 fill:#fff; AWATERA [PERSON_NAME]malofeeva Клиенты Спецификации Заказы …" at bounding box center [461, 221] width 923 height 443
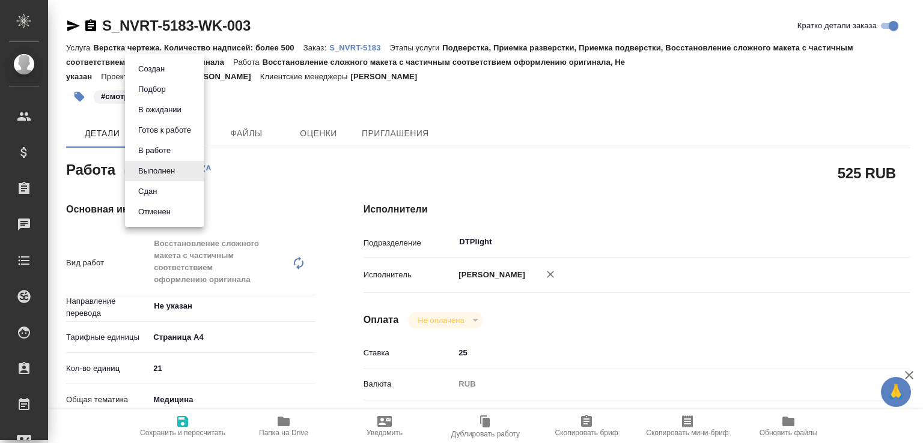
click at [173, 196] on li "Сдан" at bounding box center [164, 191] width 79 height 20
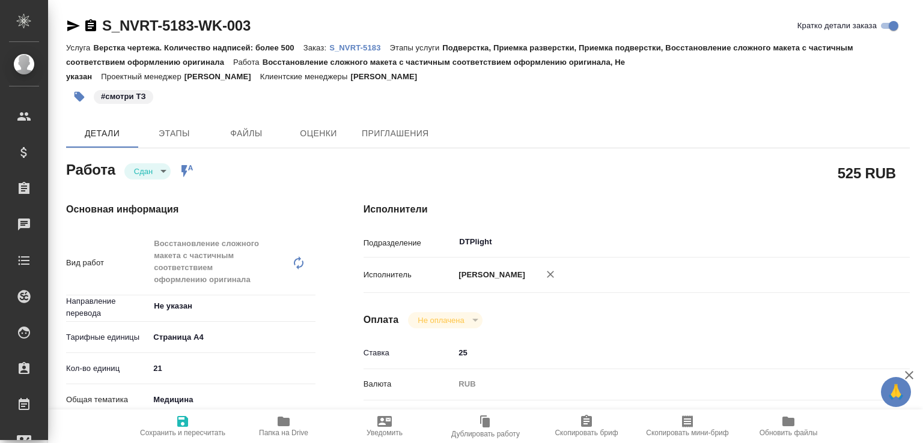
type textarea "x"
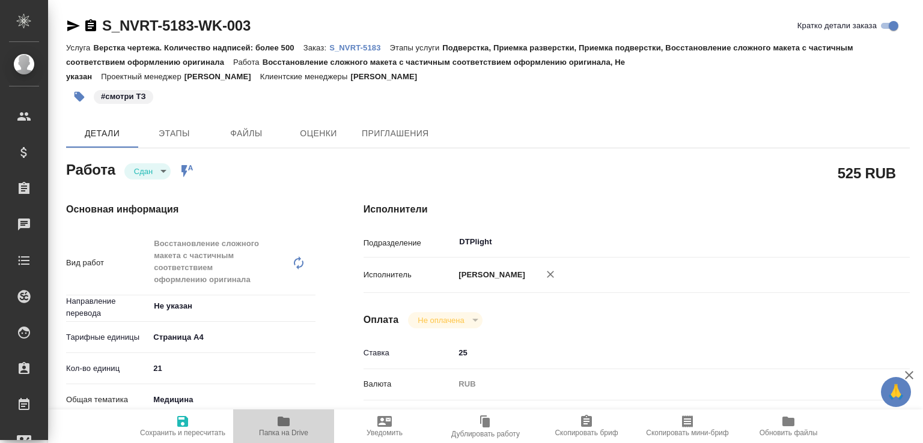
click at [306, 426] on span "Папка на Drive" at bounding box center [283, 426] width 87 height 23
type textarea "x"
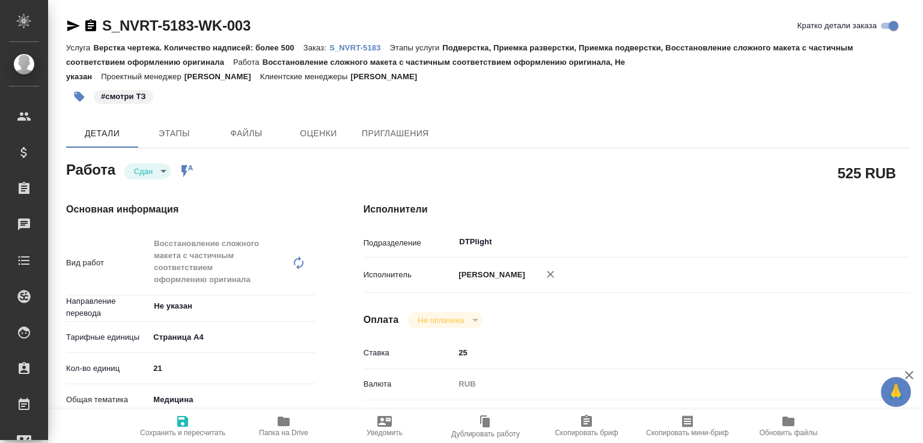
type textarea "x"
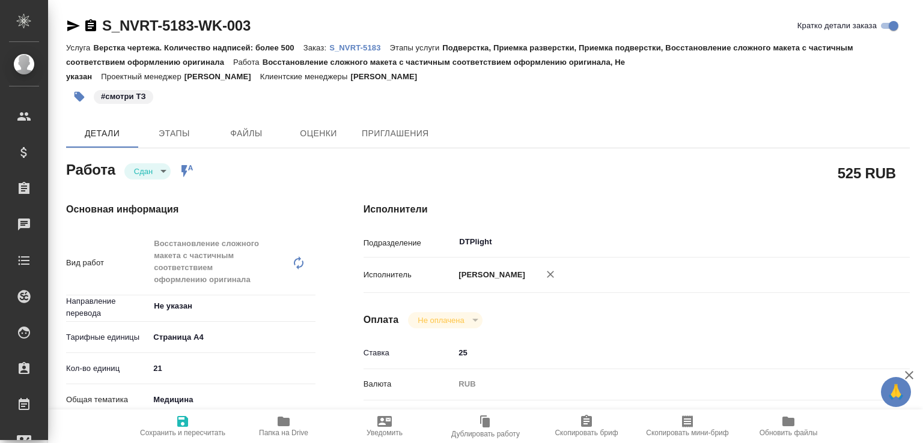
type textarea "x"
click at [375, 51] on p "S_NVRT-5183" at bounding box center [359, 47] width 60 height 9
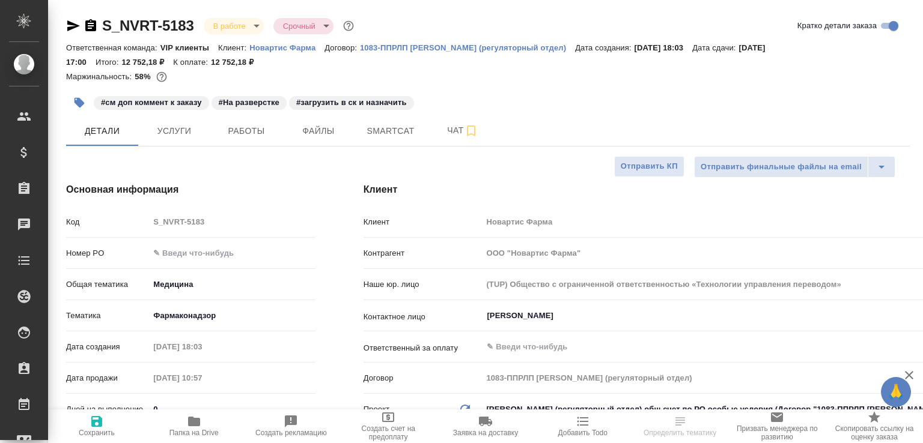
select select "RU"
click at [468, 136] on icon "button" at bounding box center [471, 131] width 14 height 14
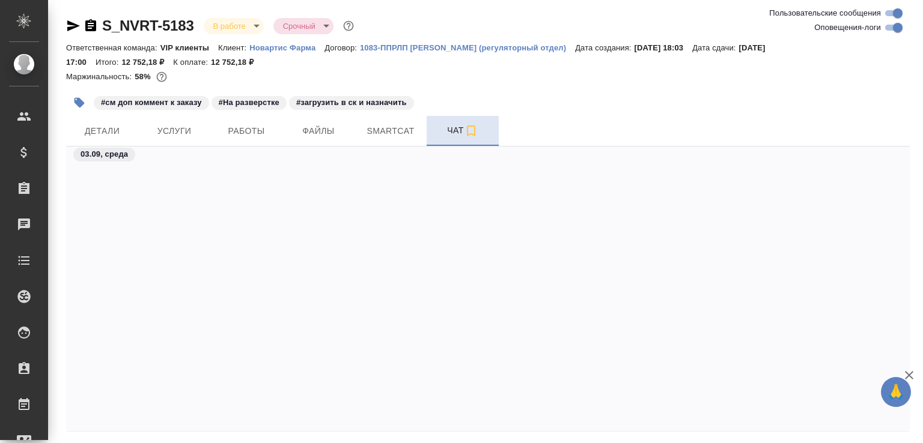
scroll to position [37778, 0]
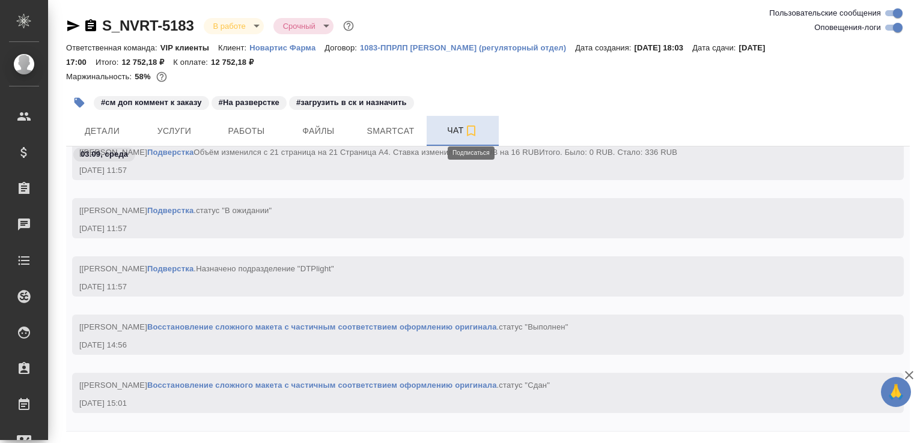
click at [473, 130] on icon "button" at bounding box center [471, 131] width 14 height 14
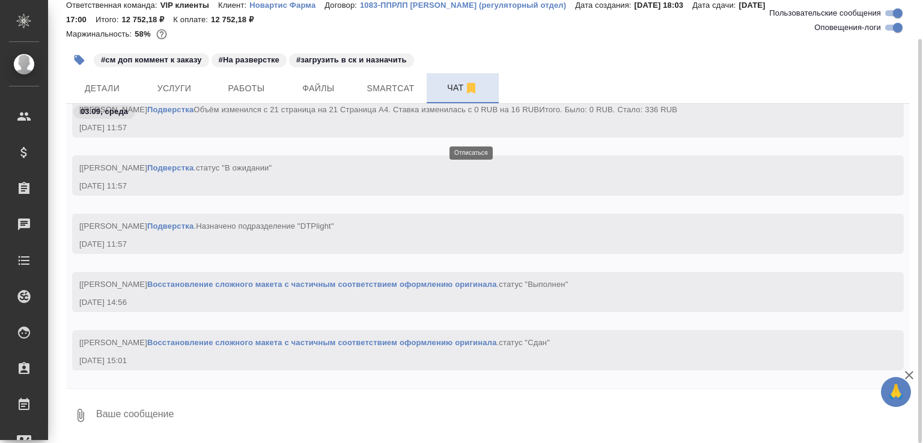
click at [244, 402] on textarea at bounding box center [502, 415] width 815 height 41
paste textarea "https://drive.awatera.com/apps/files/files/10272544?dir=/Shares/Novartos_Pharma…"
type textarea "на перевод https://drive.awatera.com/apps/files/files/10272544?dir=/Shares/Nova…"
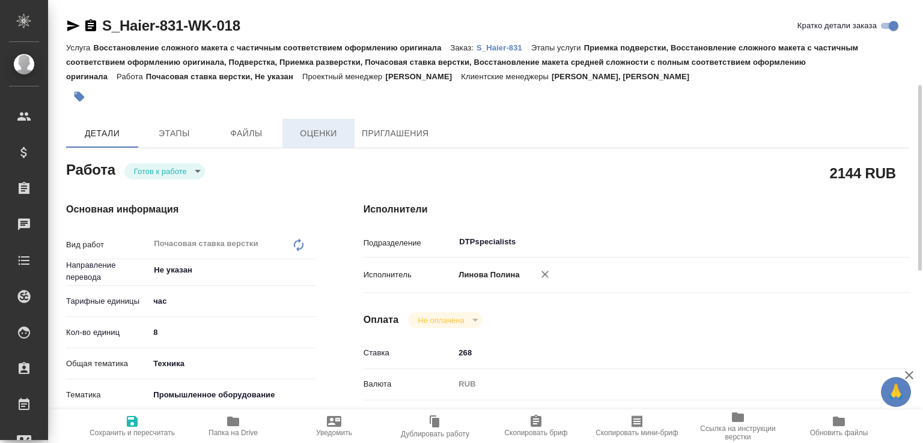
scroll to position [60, 0]
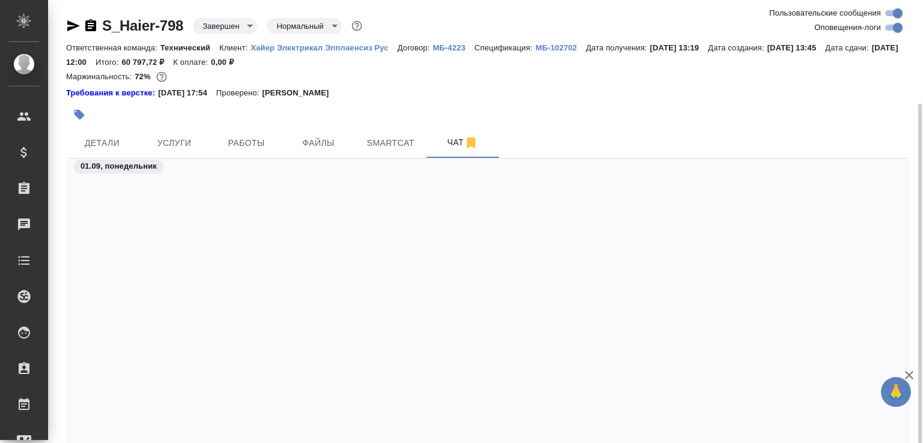
scroll to position [29766, 0]
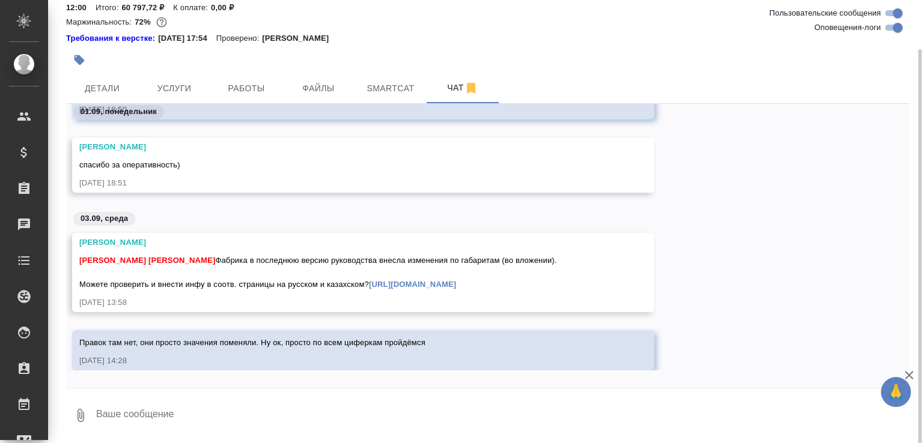
click at [247, 409] on textarea at bounding box center [502, 415] width 815 height 41
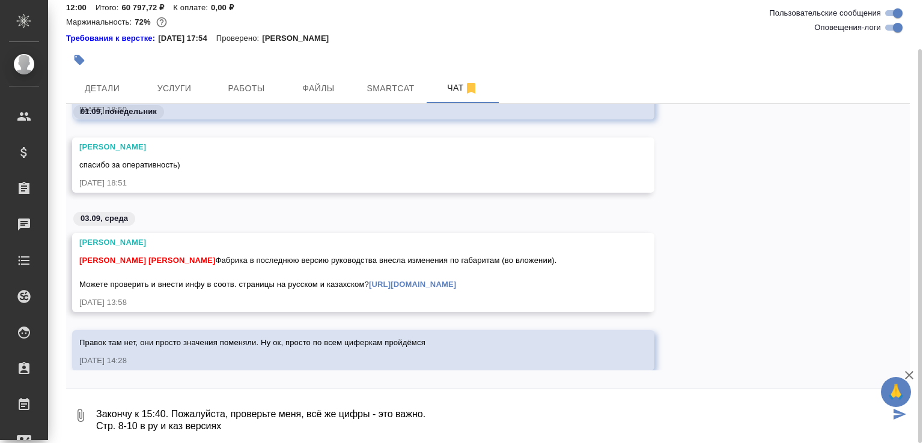
type textarea "Закончу к 15:40. Пожалуйста, проверьте меня, всё же цифры - это важно. Стр. 8-1…"
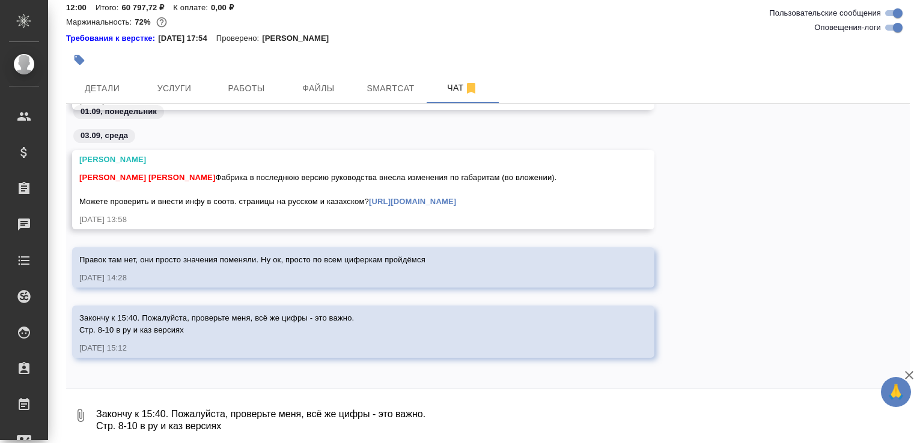
scroll to position [29932, 0]
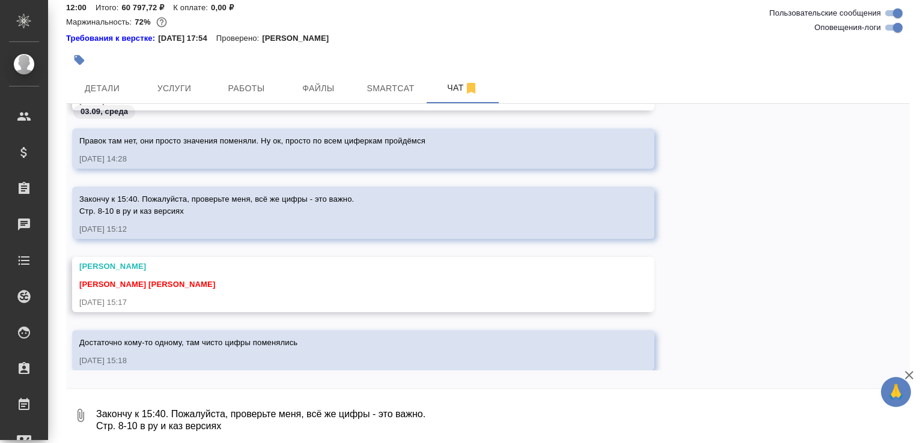
click at [206, 418] on textarea "Закончу к 15:40. Пожалуйста, проверьте меня, всё же цифры - это важно. Стр. 8-1…" at bounding box center [502, 415] width 815 height 41
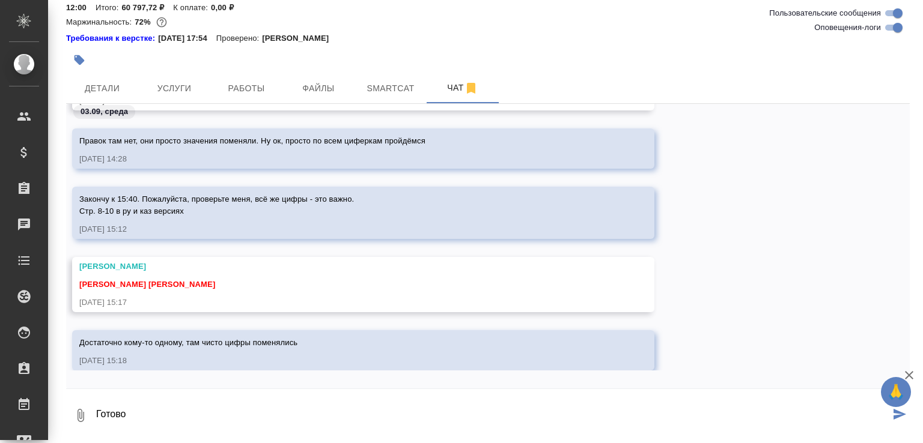
paste textarea "https://drive.awatera.com/f/10281446"
type textarea "Готово https://drive.awatera.com/f/10281446"
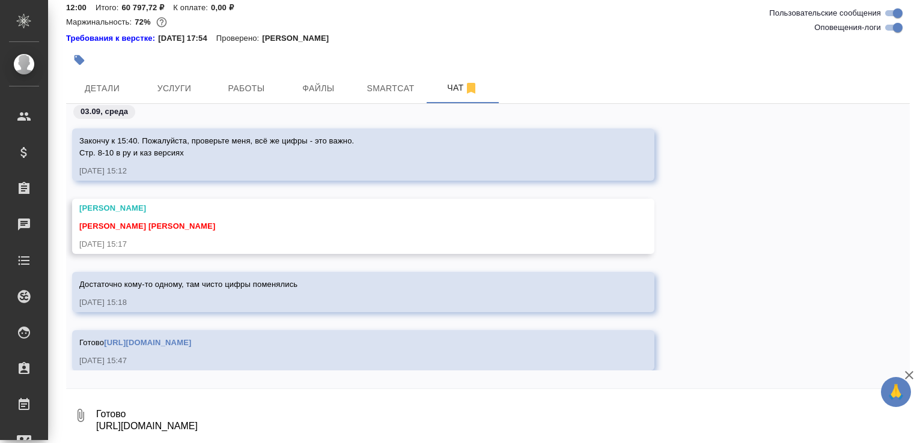
scroll to position [29965, 0]
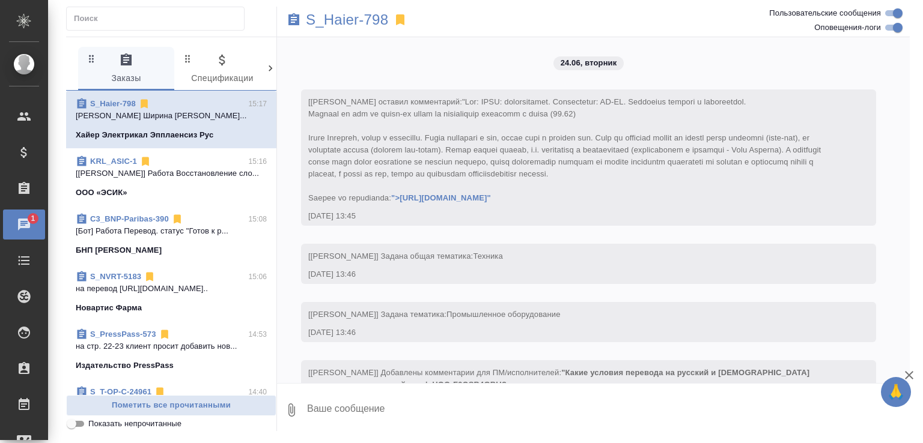
scroll to position [17827, 0]
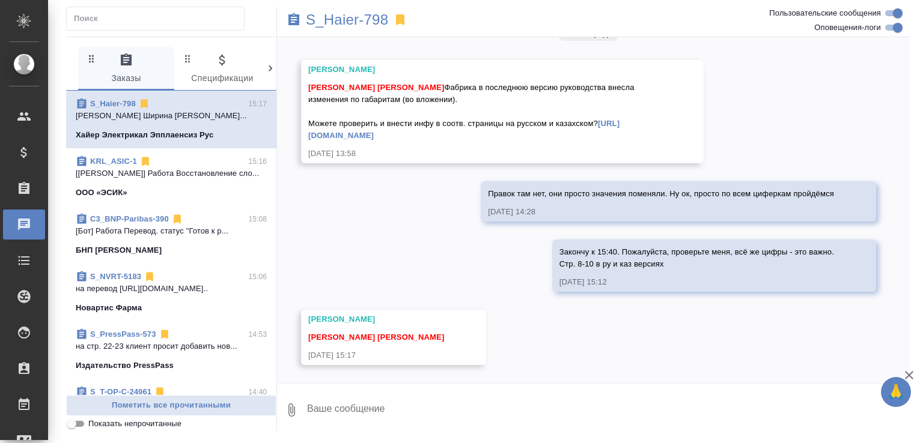
click at [368, 416] on textarea at bounding box center [608, 410] width 604 height 41
type textarea "Достаточно кому-то одному, там чисто цифры поменялись"
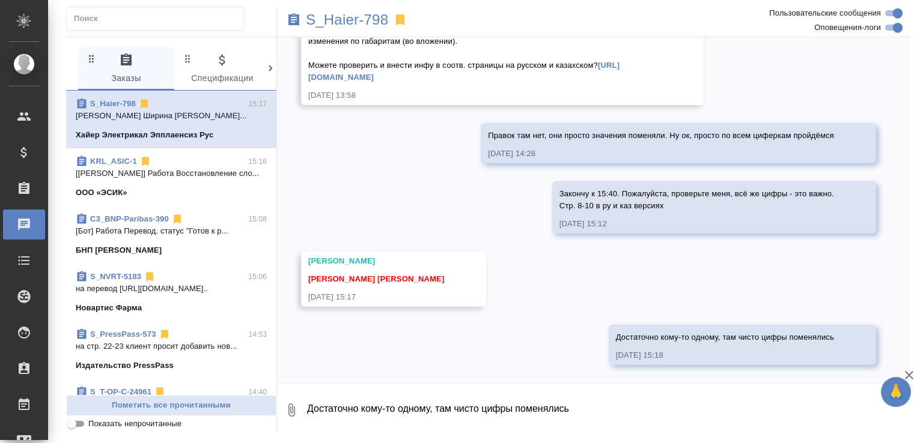
scroll to position [17886, 0]
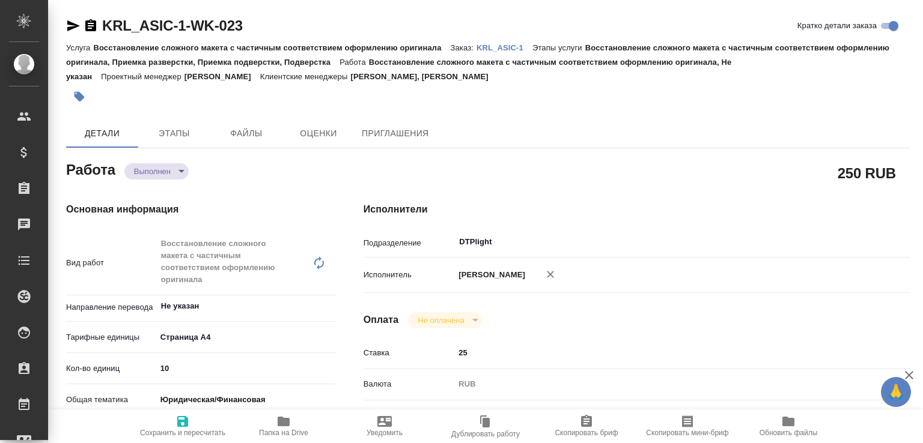
click at [159, 168] on body "🙏 .cls-1 fill:#fff; AWATERA Малофеева Екатерина e.malofeeva Клиенты Спецификаци…" at bounding box center [461, 221] width 923 height 443
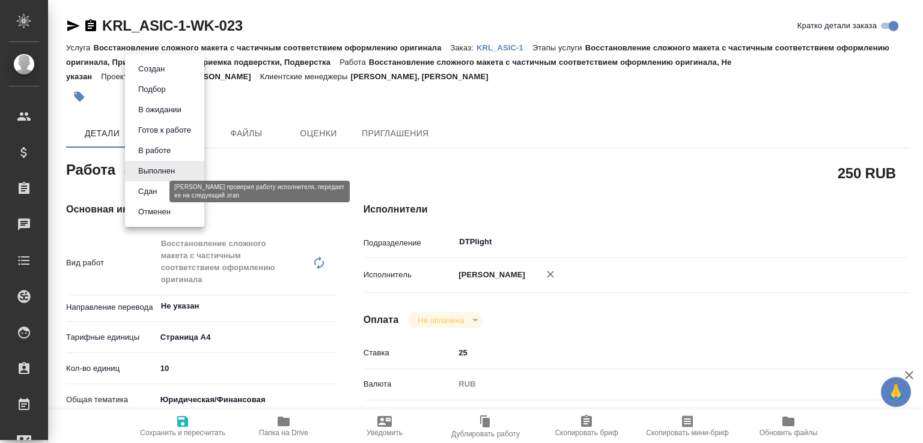
click at [159, 193] on button "Сдан" at bounding box center [148, 191] width 26 height 13
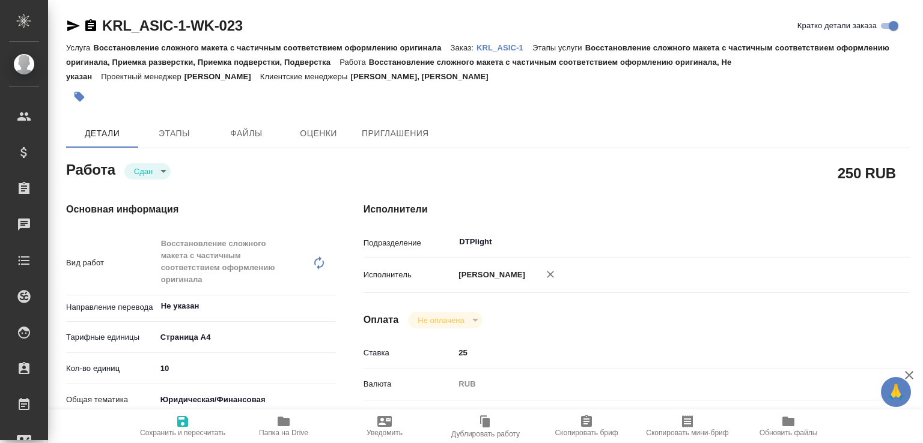
type textarea "x"
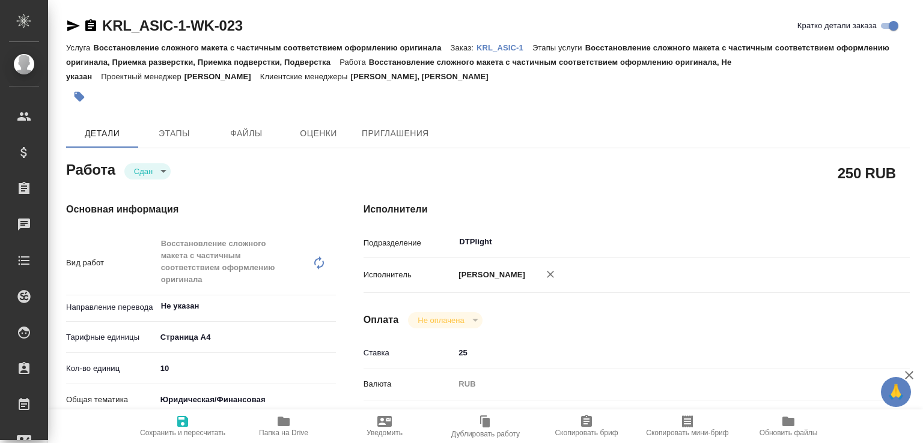
click at [290, 410] on button "Папка на Drive" at bounding box center [283, 427] width 101 height 34
type textarea "x"
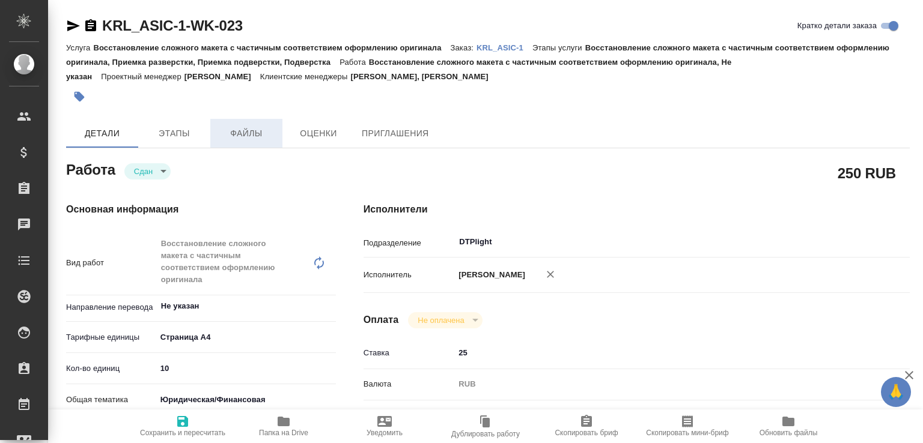
type textarea "x"
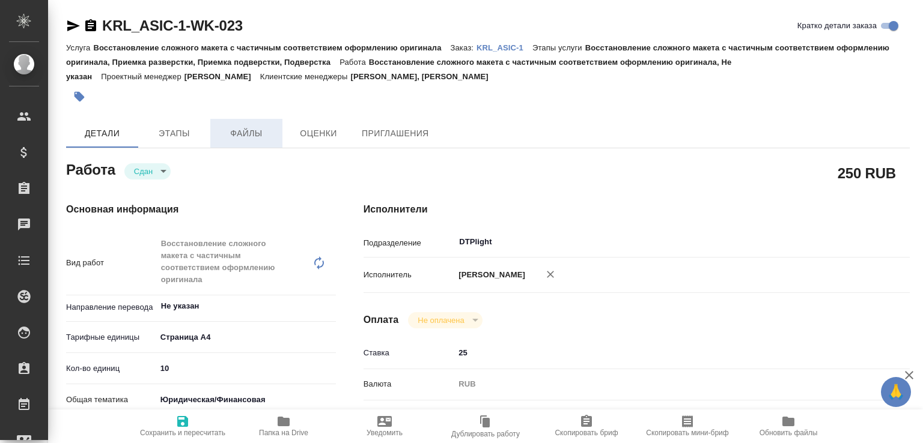
type textarea "x"
click at [525, 46] on p "KRL_ASIC-1" at bounding box center [505, 47] width 56 height 9
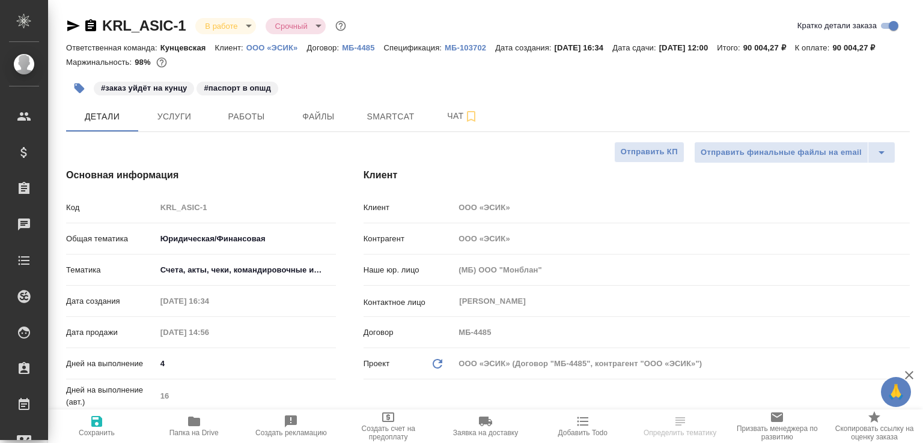
select select "RU"
click at [442, 124] on span "Чат" at bounding box center [463, 116] width 58 height 15
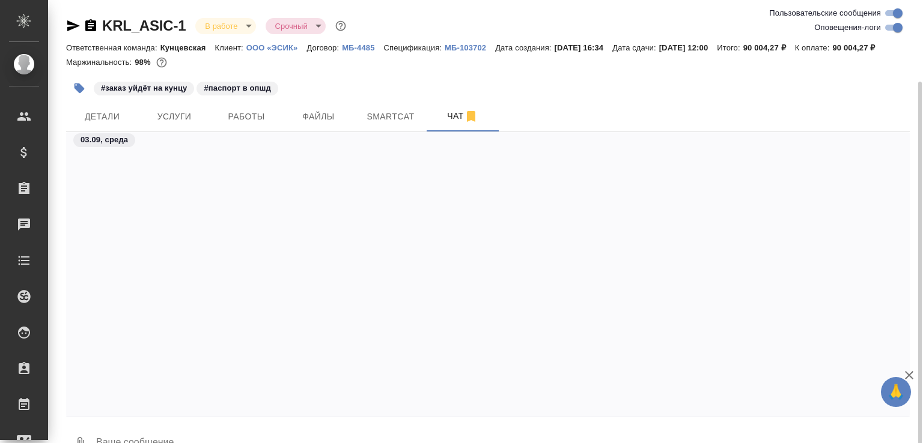
scroll to position [43, 0]
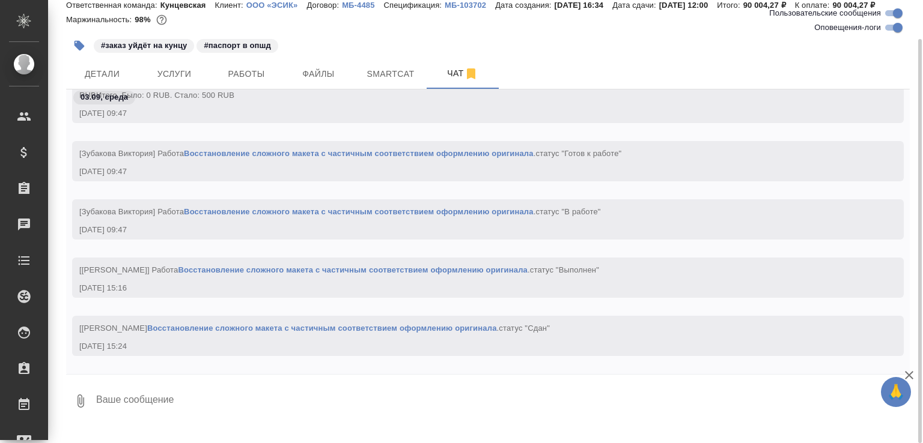
click at [224, 399] on textarea at bounding box center [502, 401] width 815 height 41
click at [419, 415] on textarea "два файла готовы, просьба к переводчику смотреть" at bounding box center [492, 401] width 795 height 41
paste textarea "[URL][DOMAIN_NAME]"
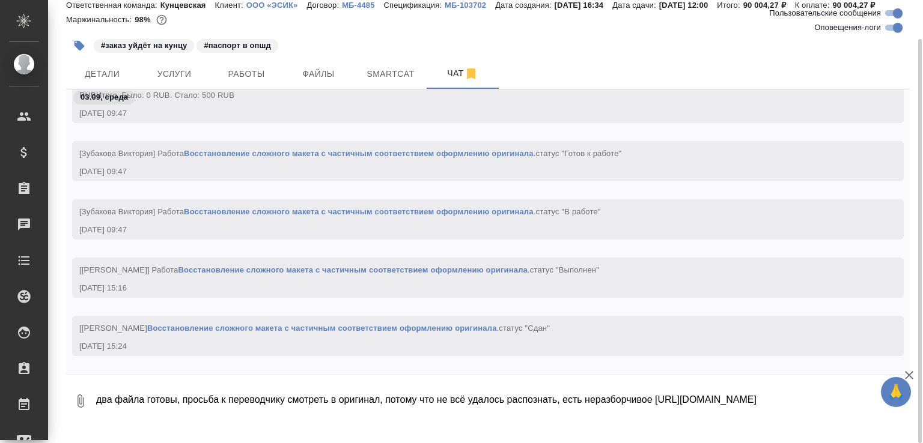
scroll to position [8, 0]
type textarea "два файла готовы, просьба к переводчику смотреть в оригинал, потому что не всё …"
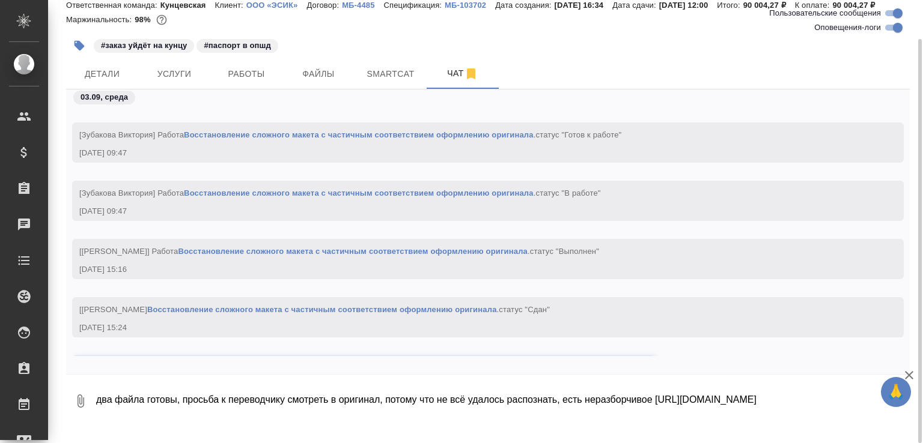
scroll to position [3324, 0]
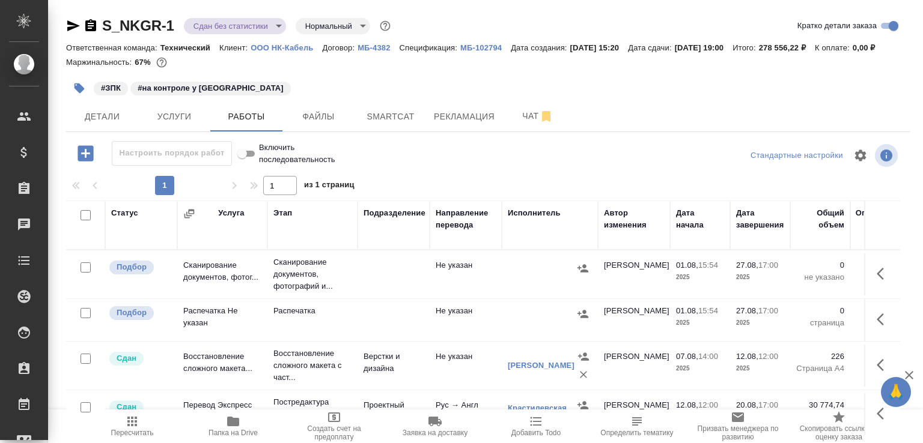
click at [126, 102] on div "#ЗПК #на контроле у [GEOGRAPHIC_DATA]" at bounding box center [347, 88] width 562 height 26
click at [120, 124] on span "Детали" at bounding box center [102, 116] width 58 height 15
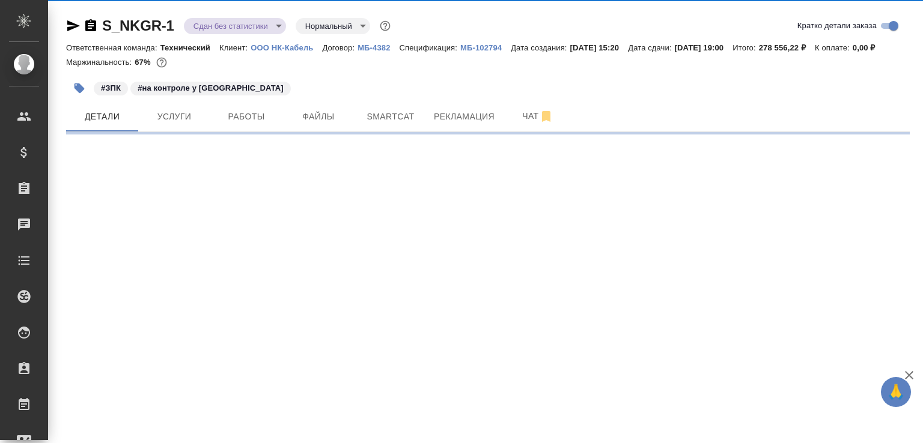
select select "RU"
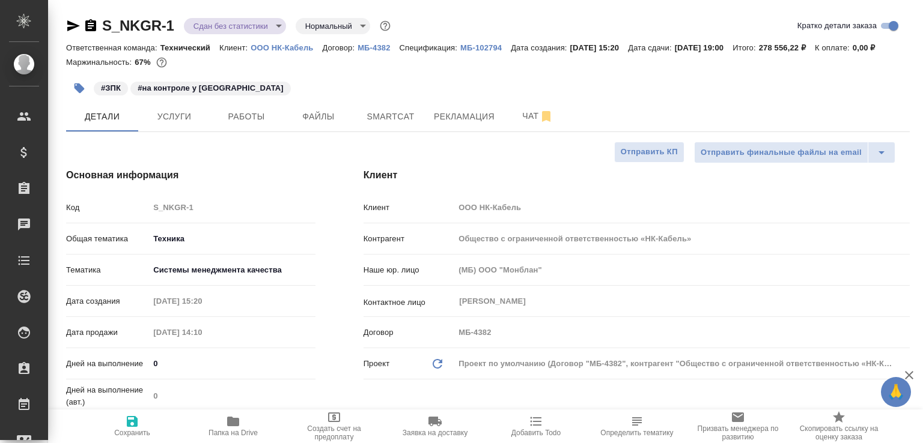
type textarea "x"
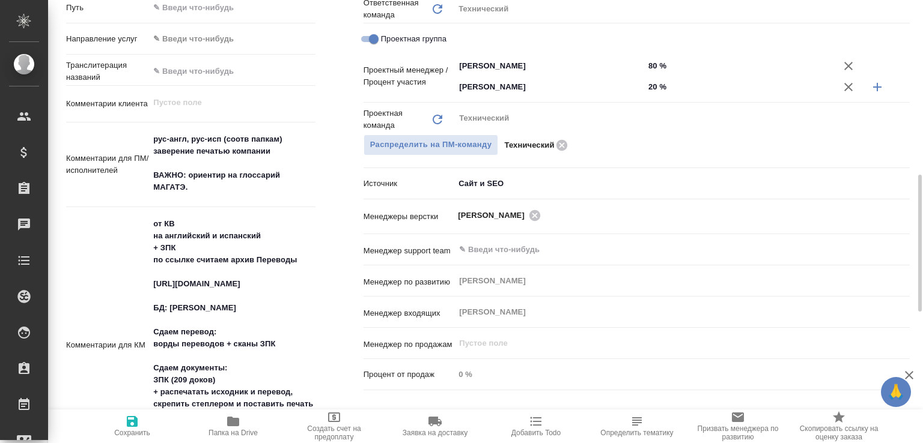
scroll to position [695, 0]
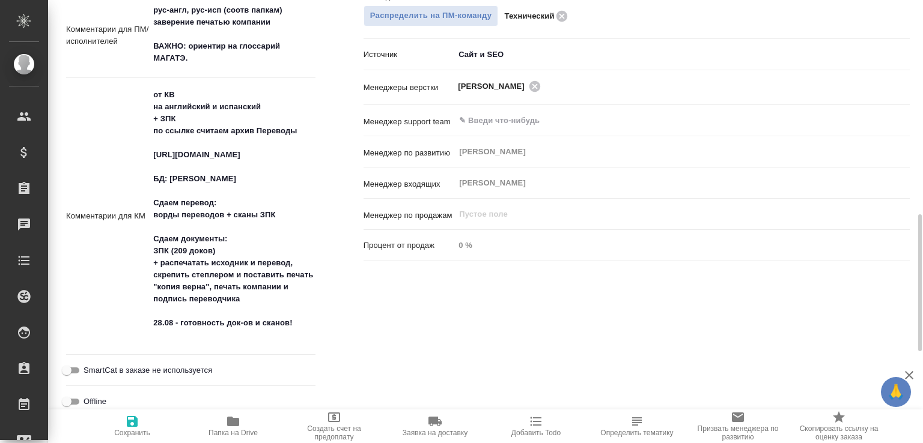
type textarea "x"
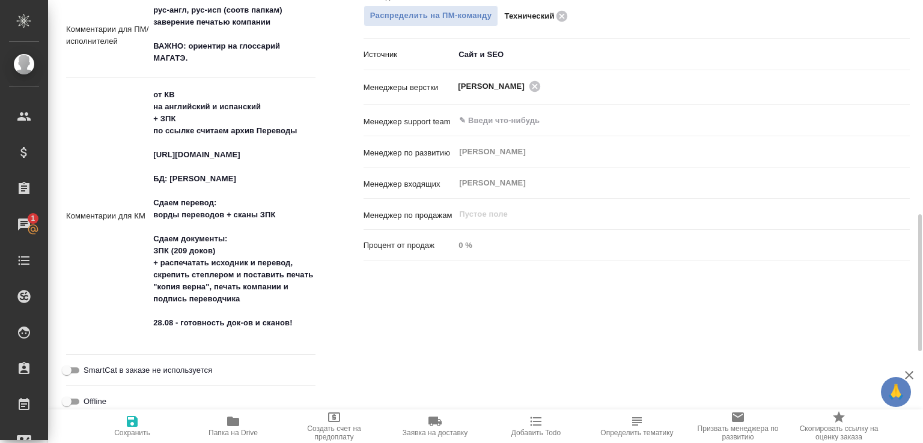
type textarea "x"
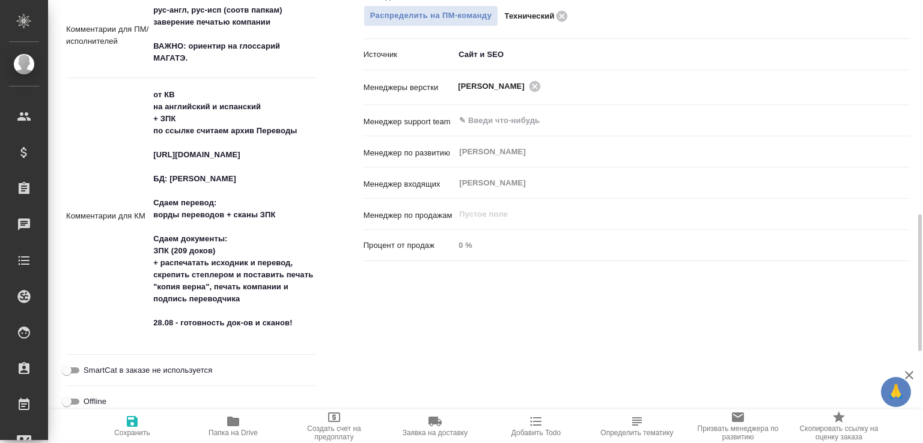
type textarea "x"
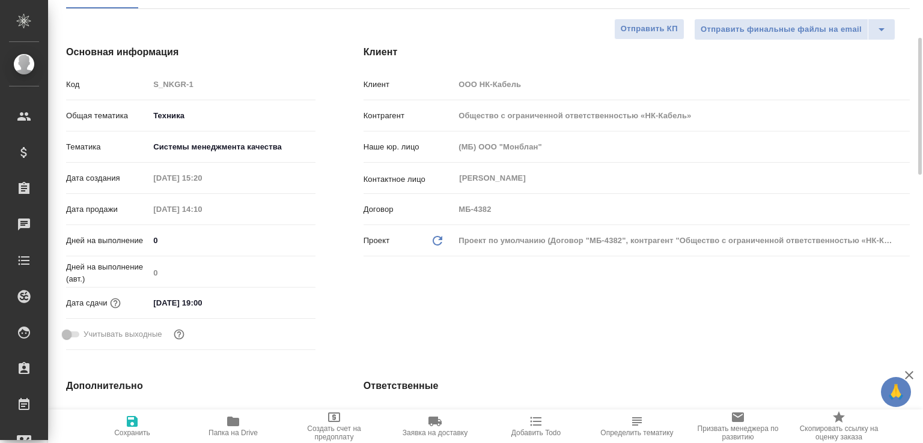
scroll to position [0, 0]
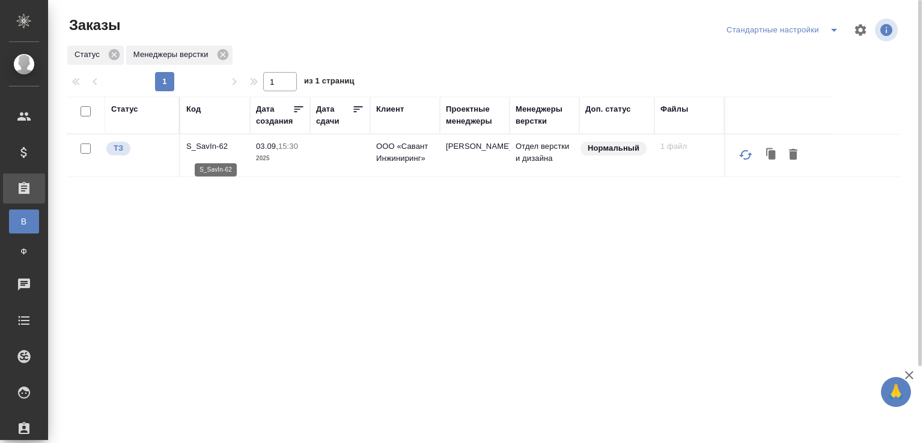
click at [218, 147] on p "S_SavIn-62" at bounding box center [215, 147] width 58 height 12
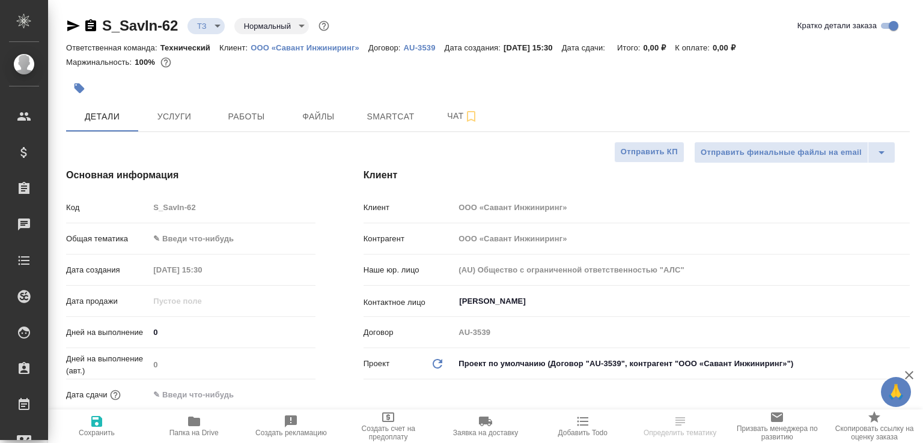
select select "RU"
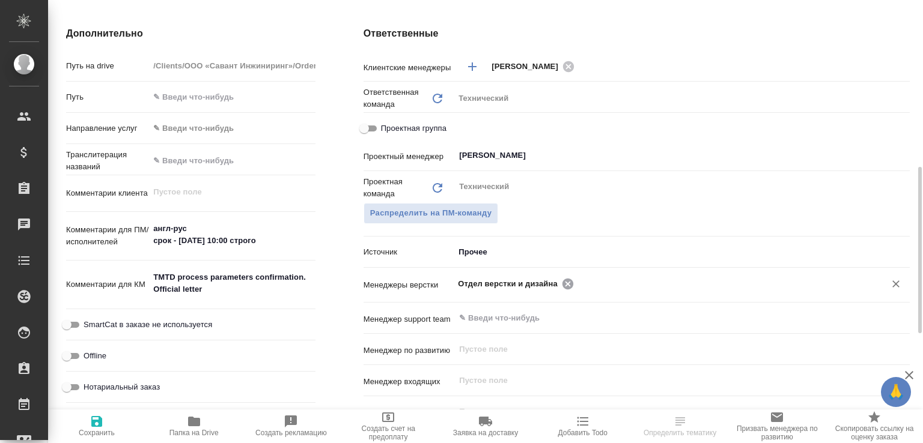
click at [562, 283] on icon at bounding box center [567, 283] width 11 height 11
click at [558, 283] on input "text" at bounding box center [662, 283] width 408 height 14
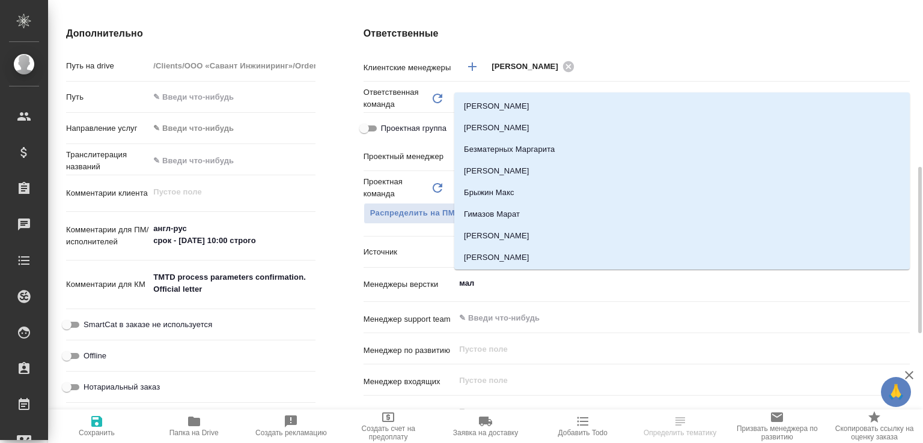
type input "мало"
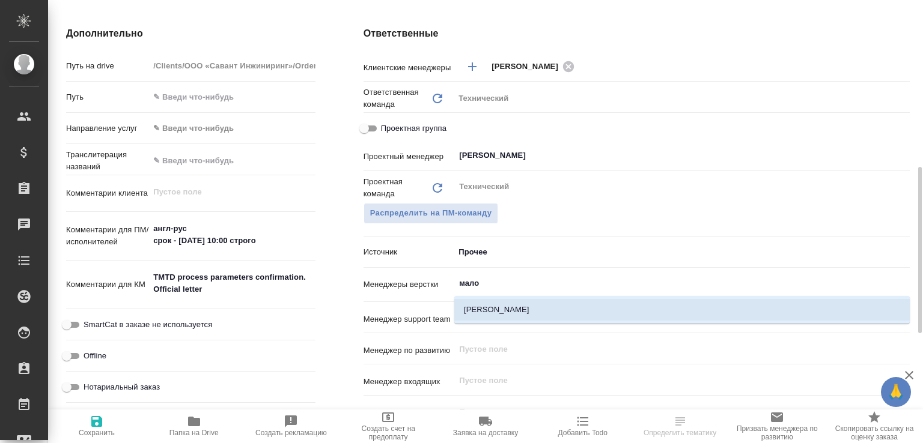
click at [501, 309] on li "[PERSON_NAME]" at bounding box center [681, 310] width 455 height 22
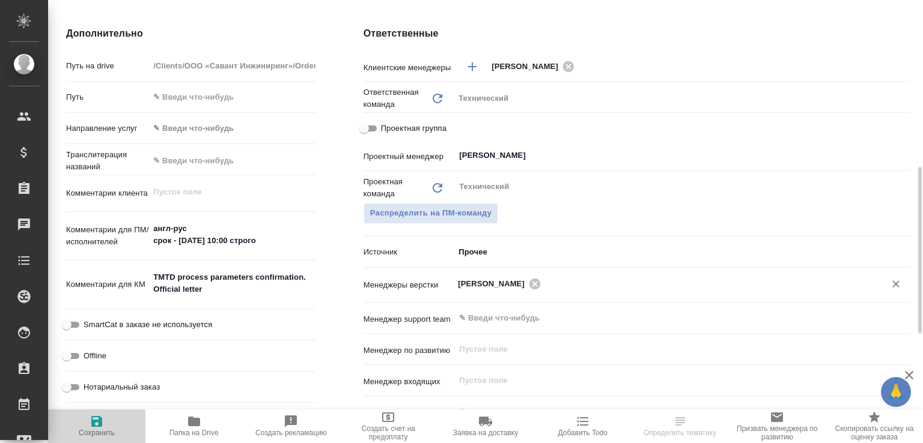
click at [100, 429] on span "Сохранить" at bounding box center [97, 433] width 36 height 8
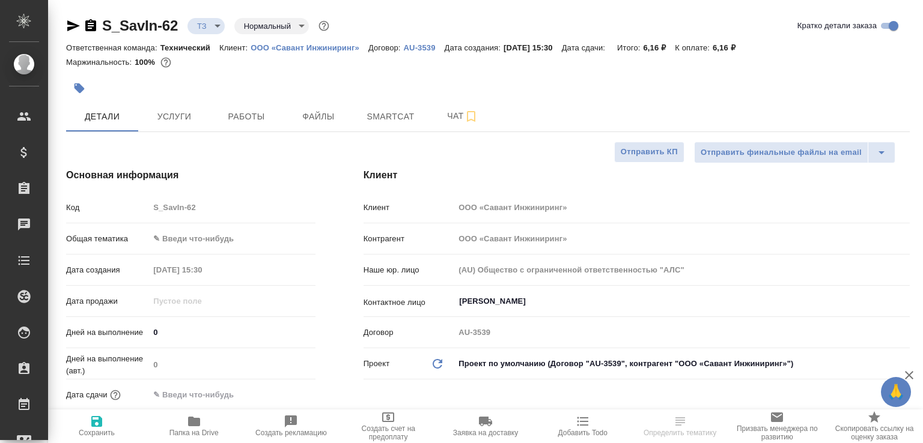
select select "RU"
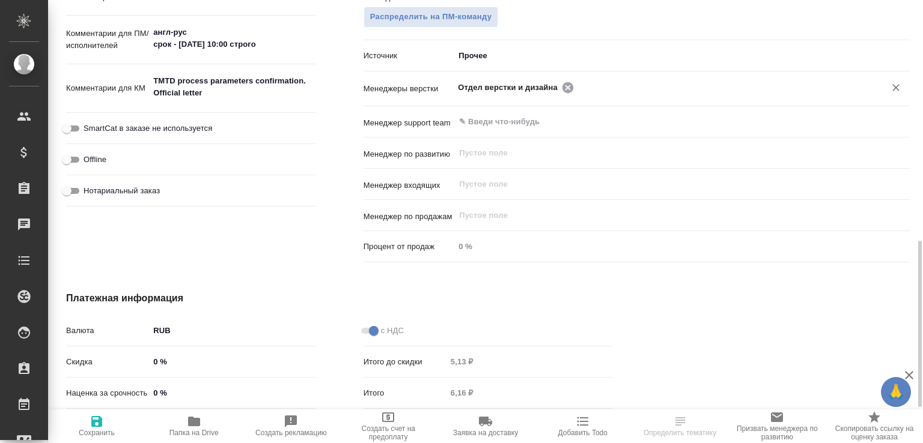
click at [562, 85] on icon at bounding box center [567, 87] width 13 height 13
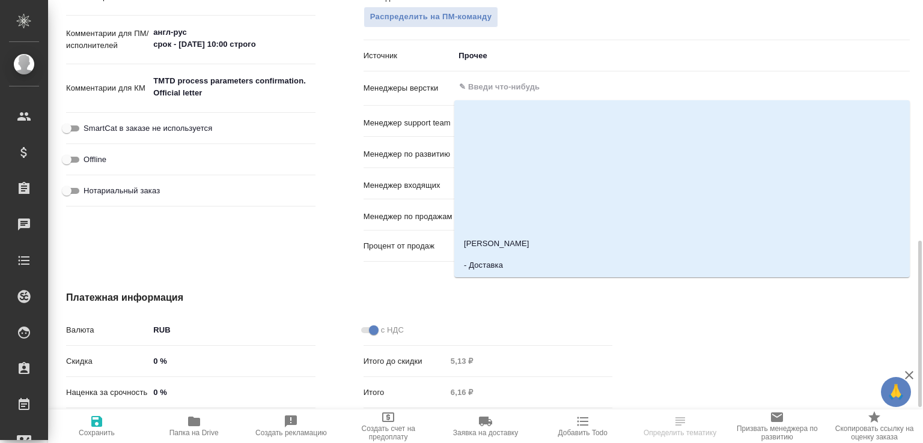
click at [562, 85] on input "text" at bounding box center [662, 87] width 408 height 14
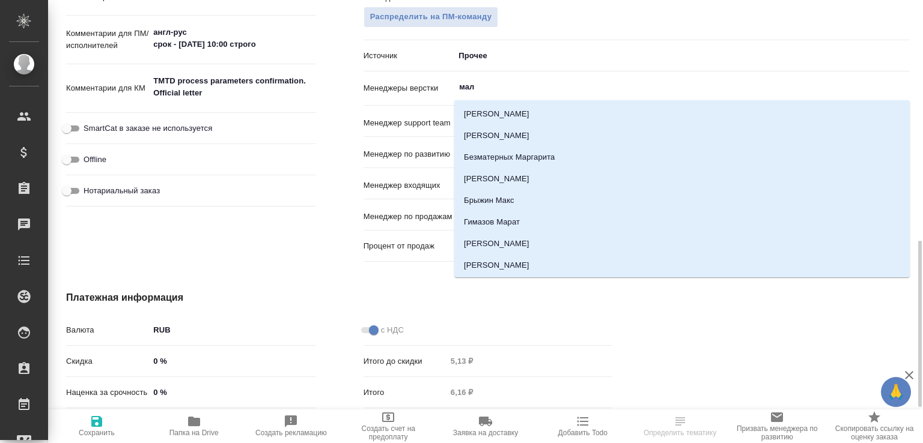
type input "мало"
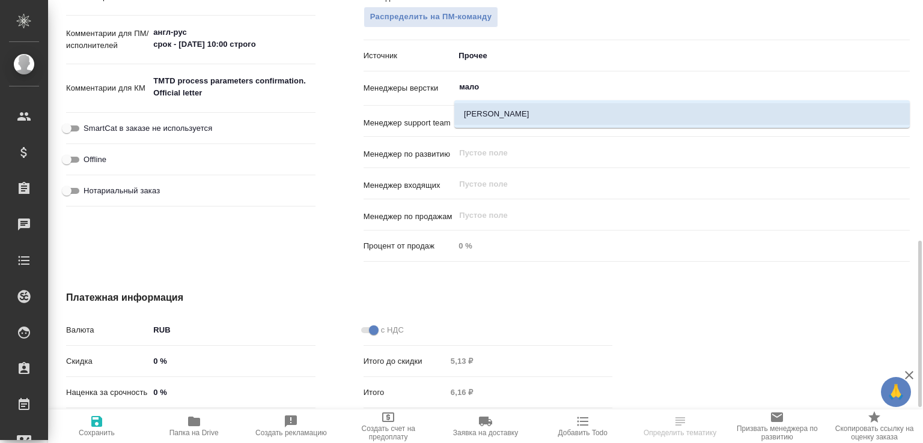
click at [486, 114] on li "[PERSON_NAME]" at bounding box center [681, 114] width 455 height 22
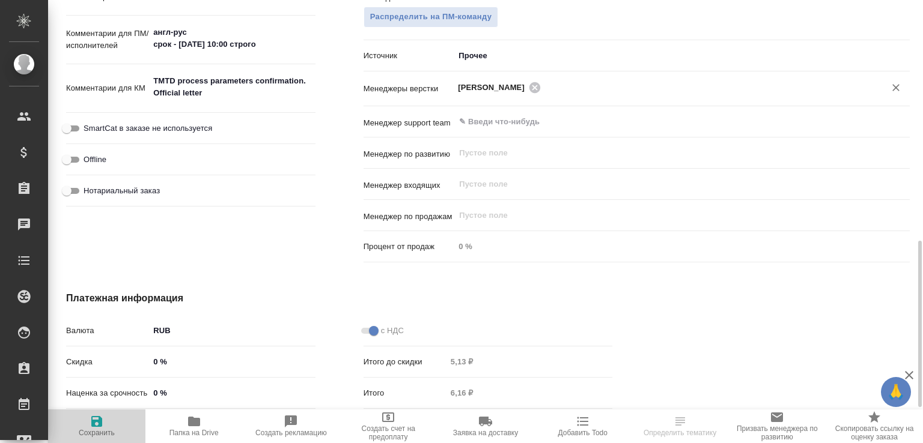
click at [102, 421] on icon "button" at bounding box center [97, 422] width 14 height 14
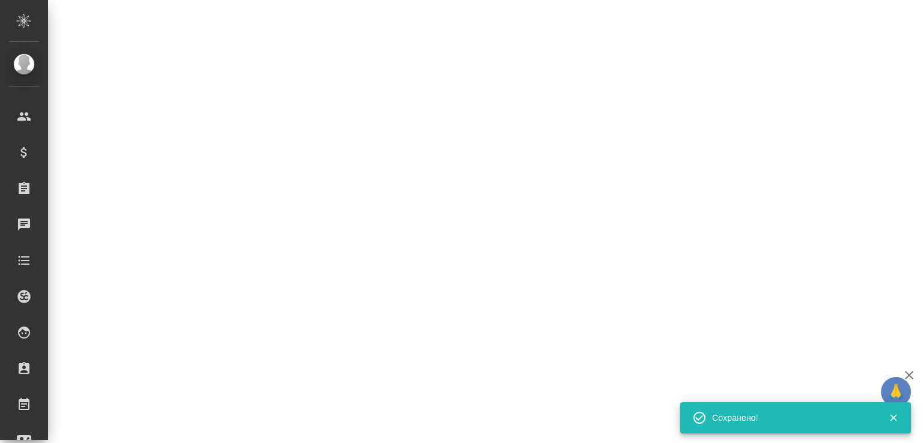
select select "RU"
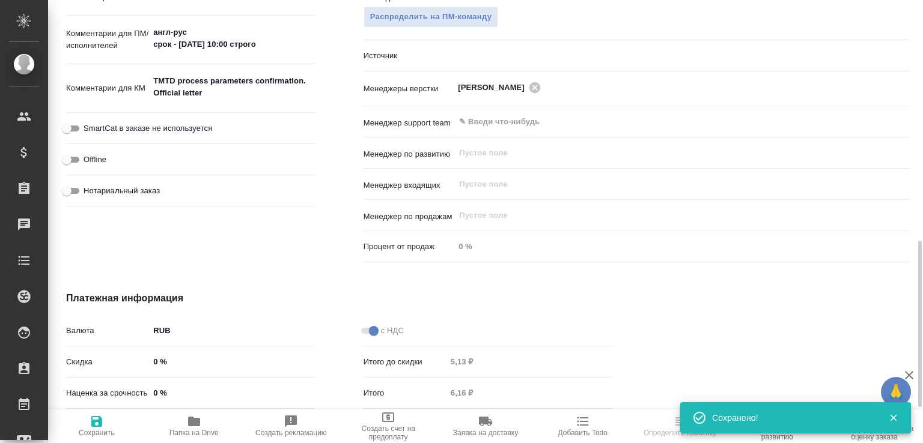
type textarea "x"
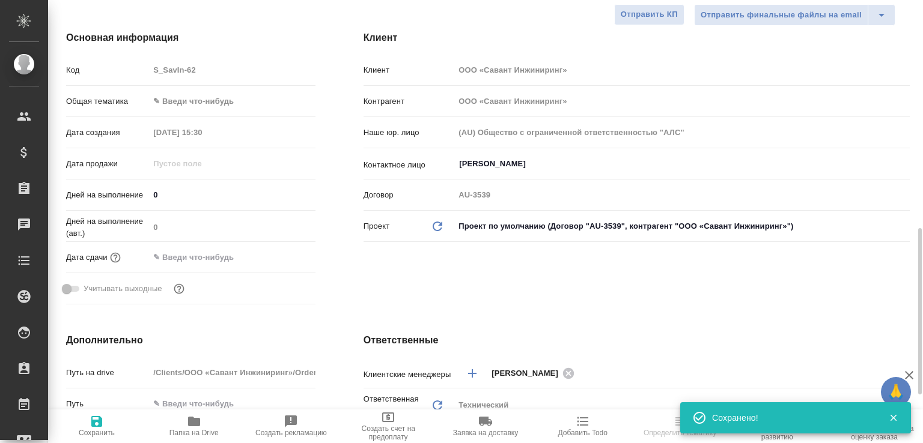
scroll to position [10, 0]
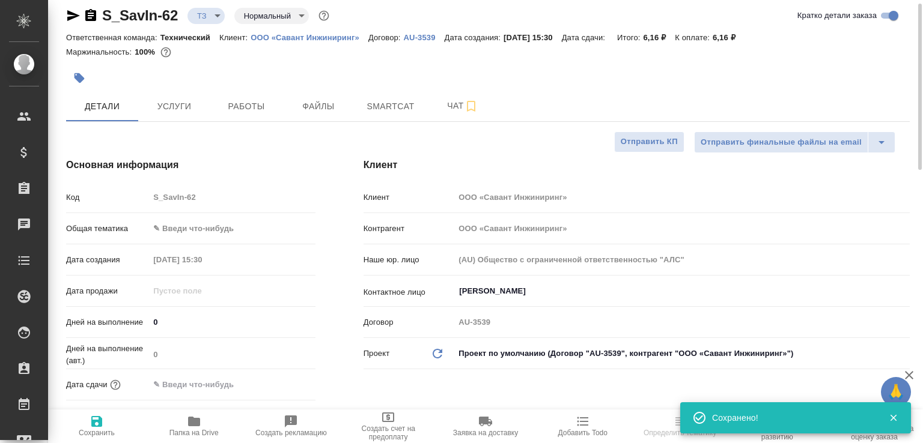
click at [209, 16] on body "🙏 .cls-1 fill:#fff; AWATERA [PERSON_NAME]malofeeva Клиенты Спецификации Заказы …" at bounding box center [461, 221] width 923 height 443
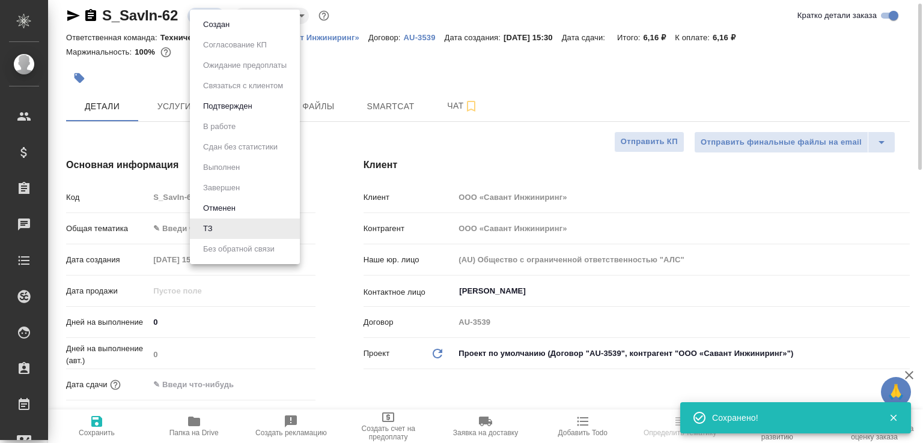
click at [209, 16] on li "Создан" at bounding box center [245, 24] width 110 height 20
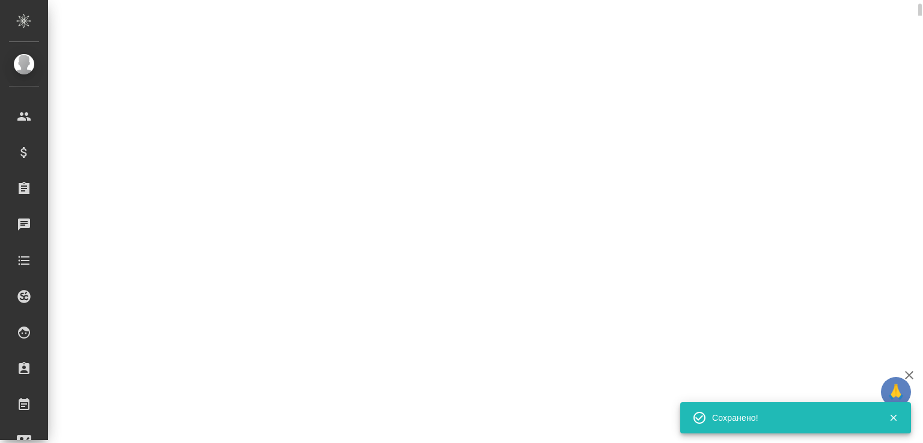
select select "RU"
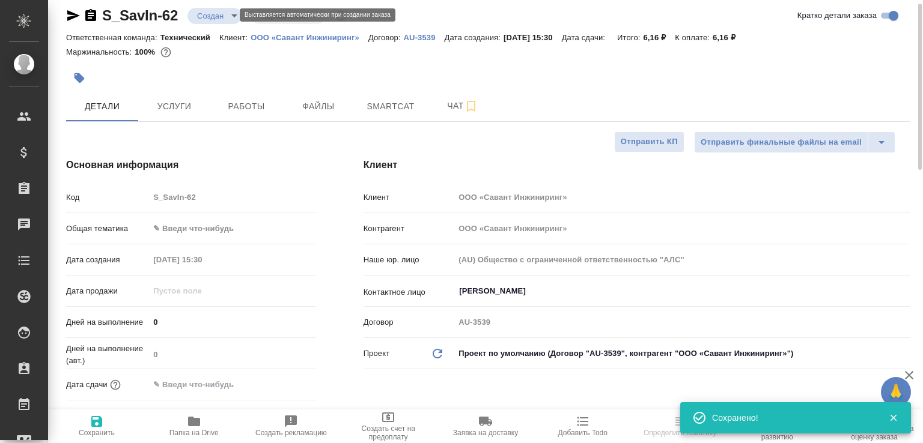
type textarea "x"
click at [209, 424] on span "Папка на Drive" at bounding box center [194, 426] width 83 height 23
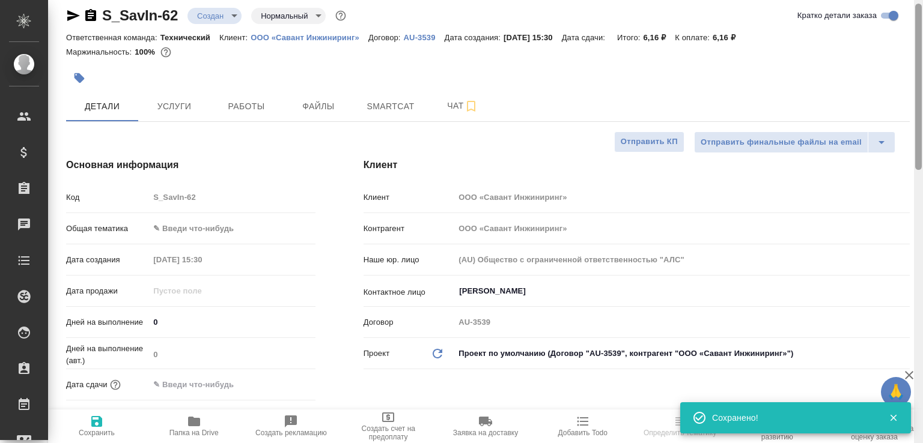
type textarea "x"
select select "RU"
type textarea "x"
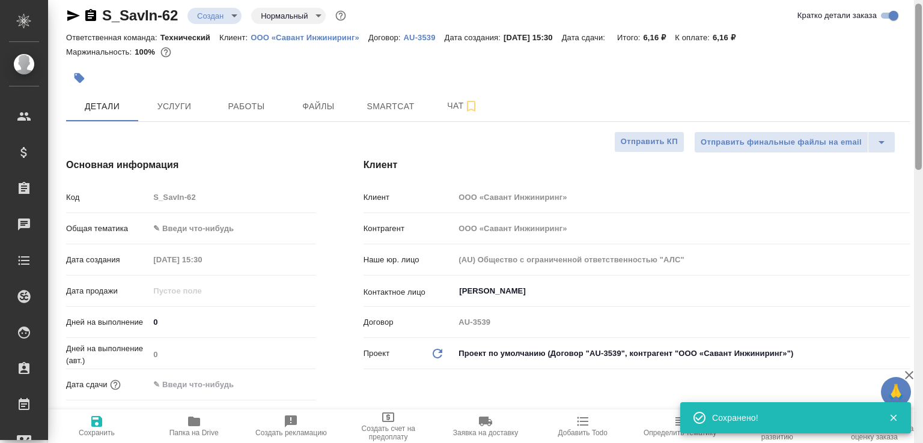
type textarea "x"
click at [94, 13] on icon "button" at bounding box center [90, 15] width 11 height 12
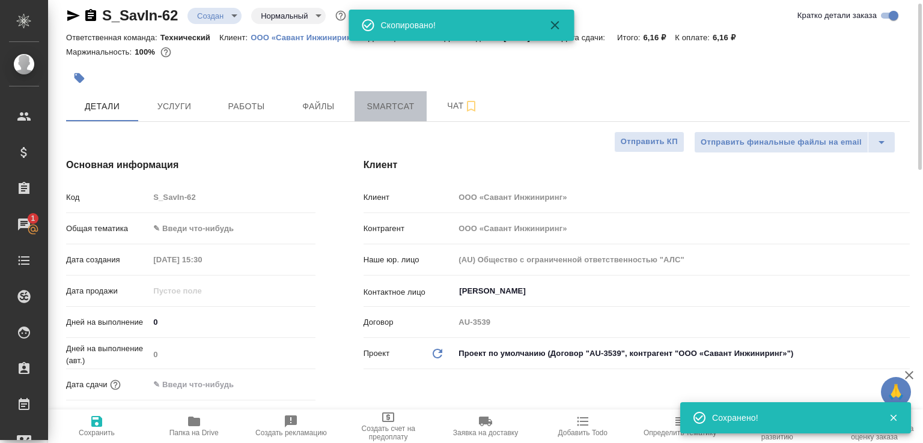
click at [425, 108] on button "Smartcat" at bounding box center [391, 106] width 72 height 30
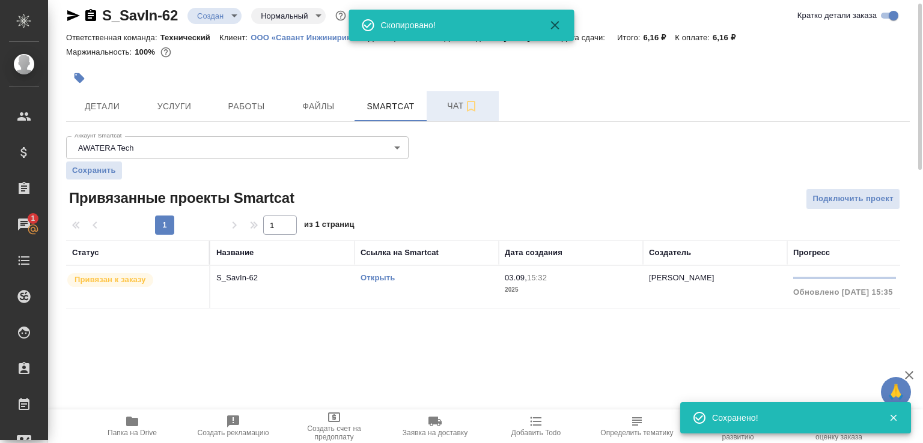
click at [440, 107] on span "Чат" at bounding box center [463, 106] width 58 height 15
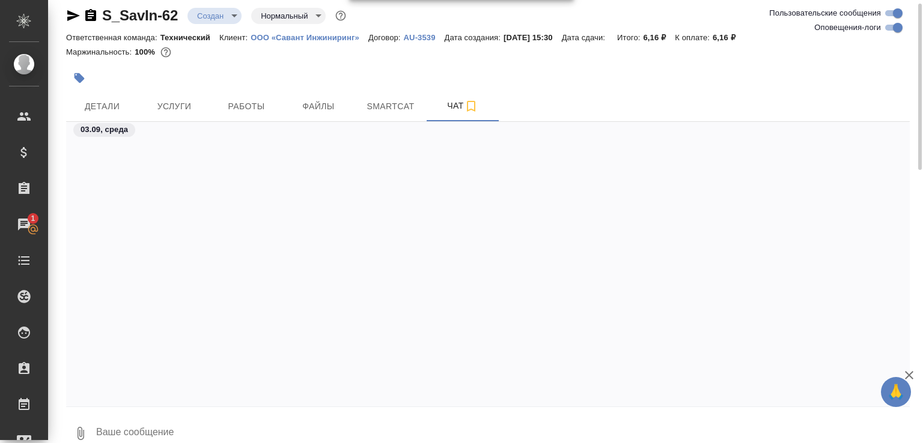
scroll to position [350, 0]
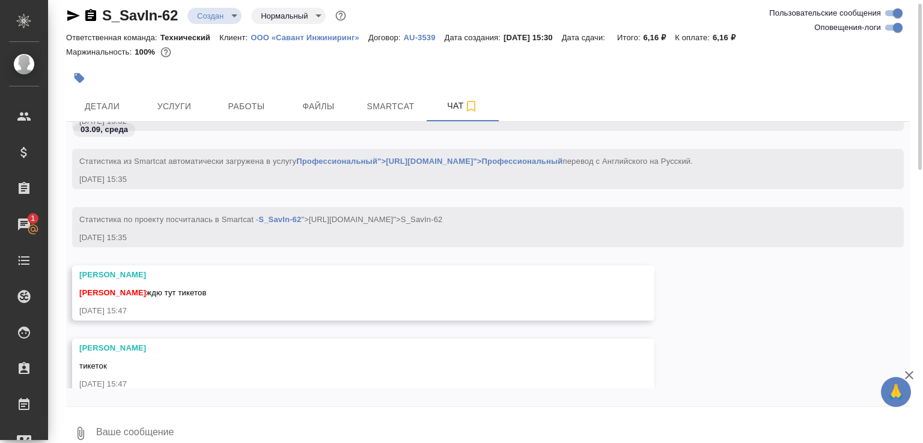
click at [79, 421] on button "0" at bounding box center [80, 433] width 29 height 41
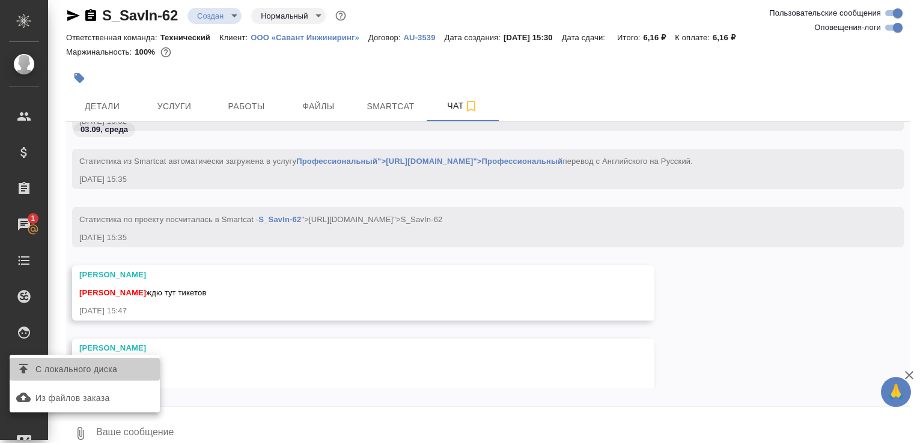
click at [97, 367] on span "С локального диска" at bounding box center [76, 369] width 82 height 15
click at [0, 0] on input "С локального диска" at bounding box center [0, 0] width 0 height 0
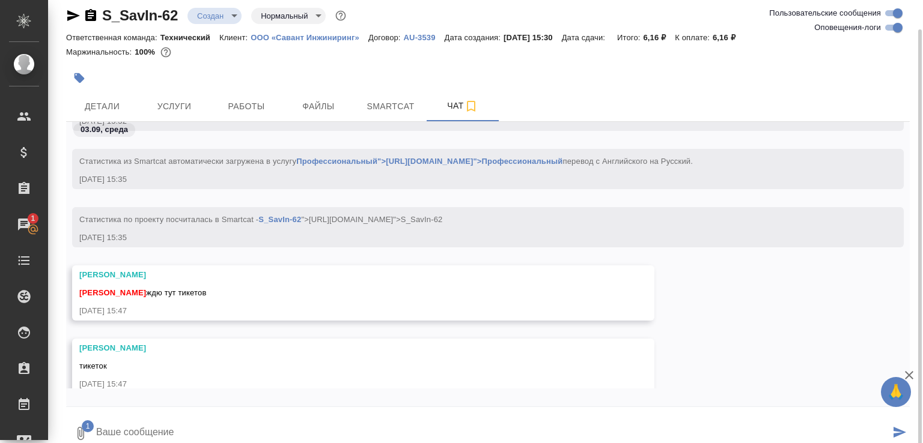
scroll to position [20, 0]
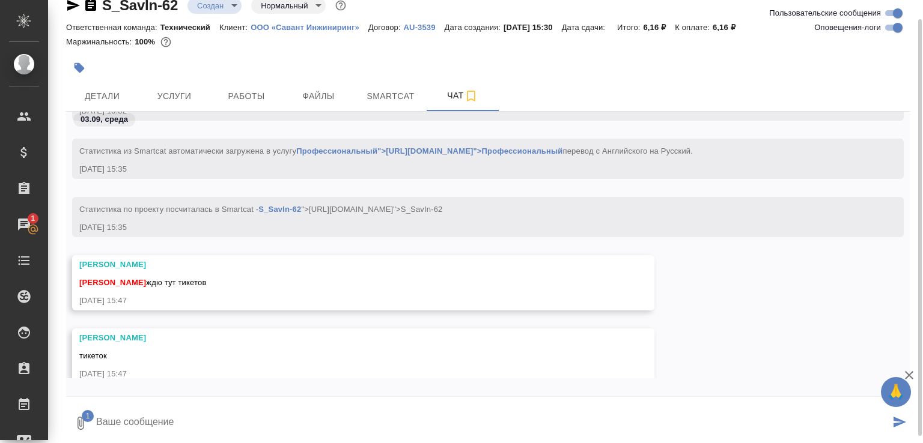
click at [202, 425] on textarea at bounding box center [492, 423] width 795 height 41
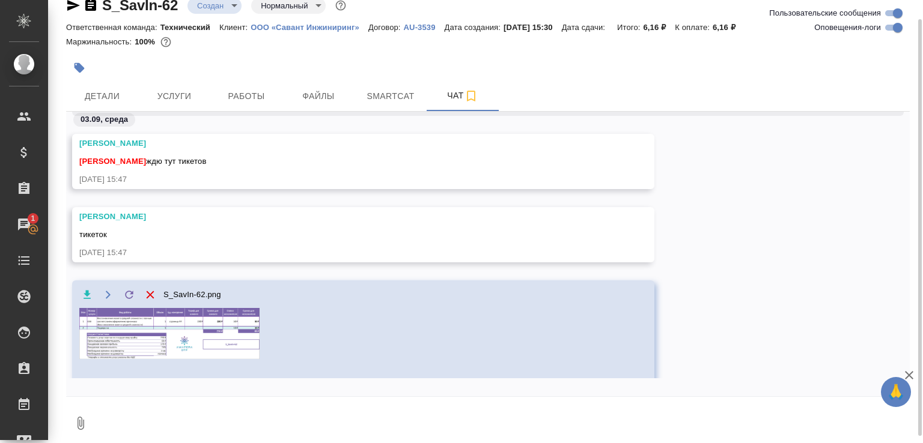
scroll to position [448, 0]
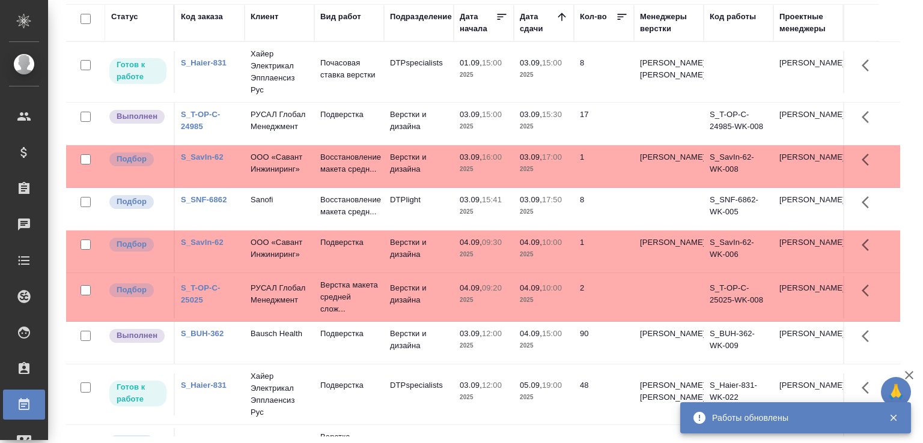
click at [899, 187] on div "Статус Код заказа Клиент Вид работ Подразделение Дата начала Дата сдачи Кол-во …" at bounding box center [488, 220] width 844 height 433
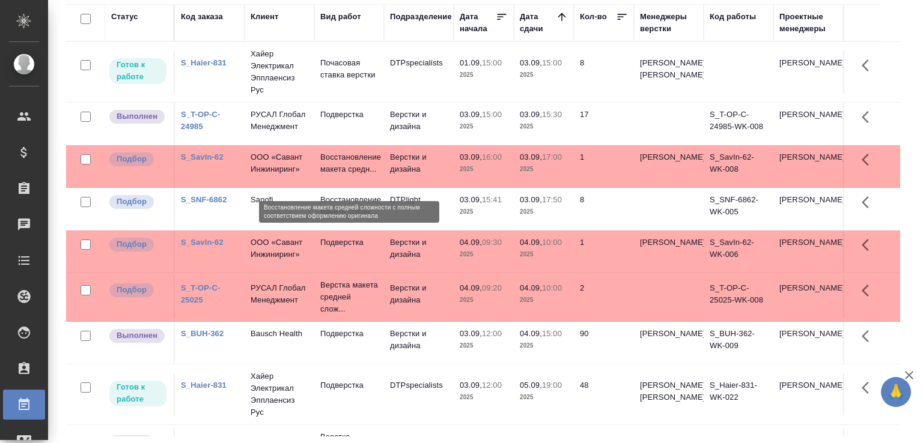
click at [365, 172] on p "Восстановление макета средн..." at bounding box center [349, 163] width 58 height 24
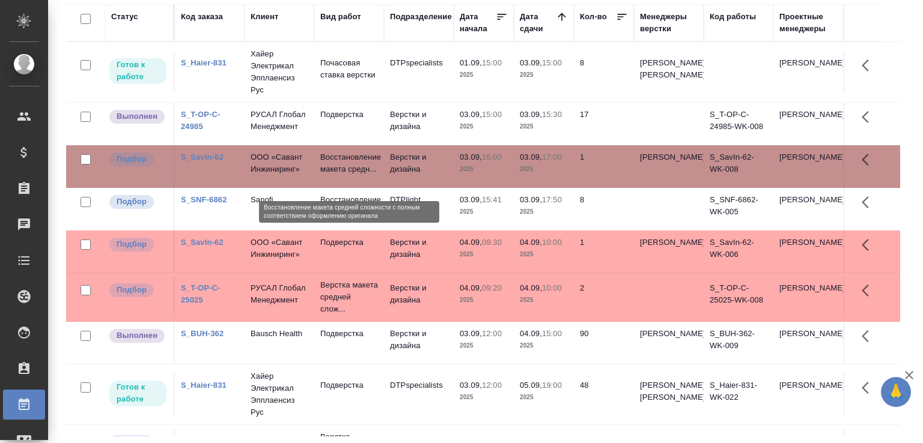
click at [365, 172] on p "Восстановление макета средн..." at bounding box center [349, 163] width 58 height 24
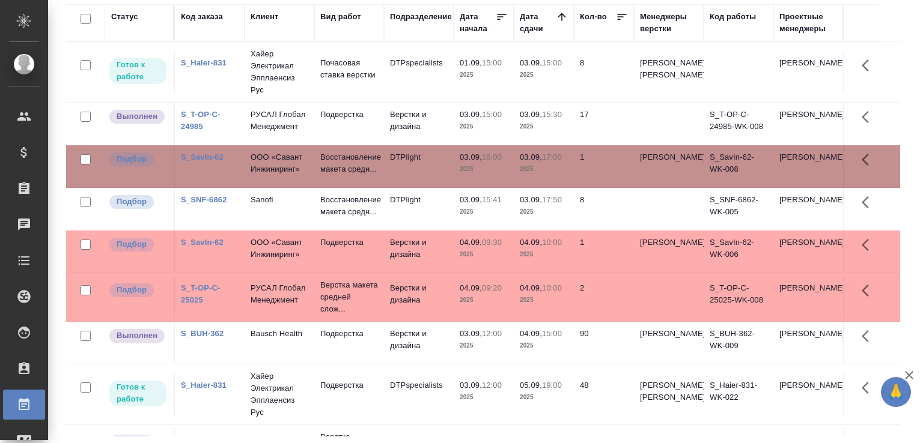
click at [901, 219] on div "Работы Отобразить таблицу с оценками Total Статус Подразделение Менеджеры верст…" at bounding box center [487, 175] width 857 height 536
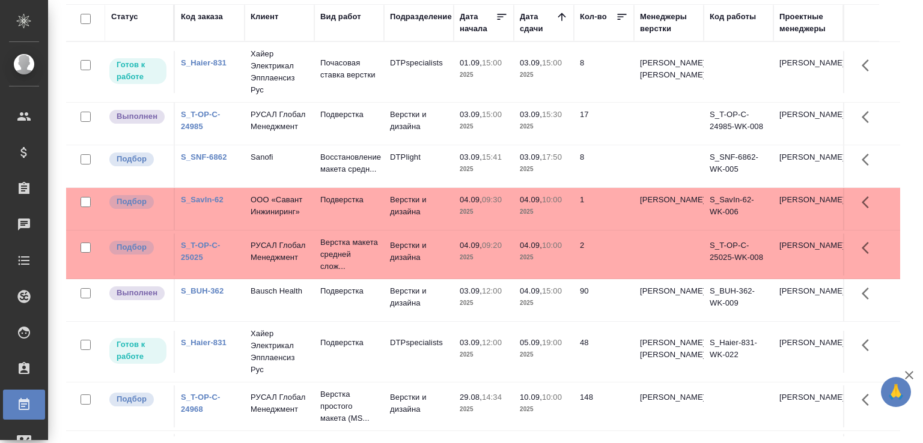
click at [904, 137] on div "Работы Отобразить таблицу с оценками Total Статус Подразделение Менеджеры верст…" at bounding box center [487, 175] width 857 height 536
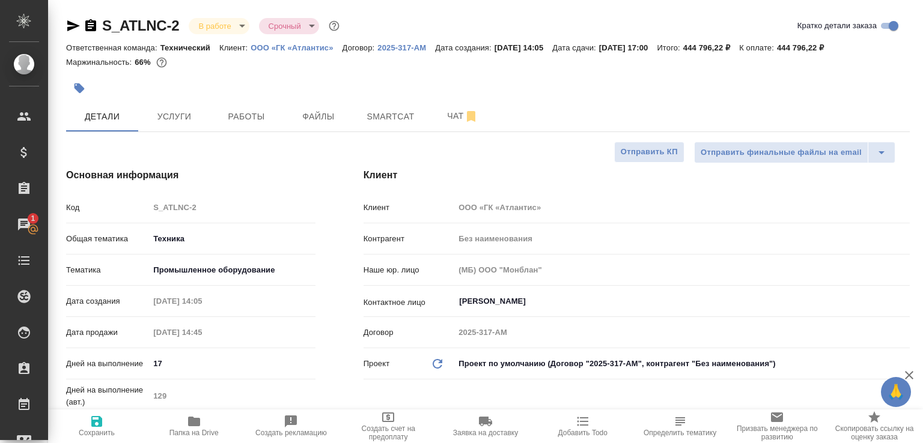
select select "RU"
drag, startPoint x: 0, startPoint y: 0, endPoint x: 431, endPoint y: 137, distance: 452.7
click at [436, 124] on span "Чат" at bounding box center [463, 116] width 58 height 15
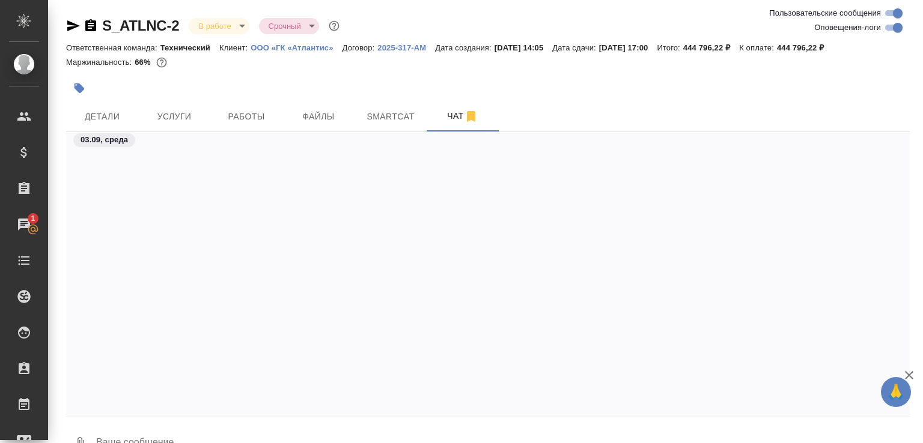
scroll to position [15267, 0]
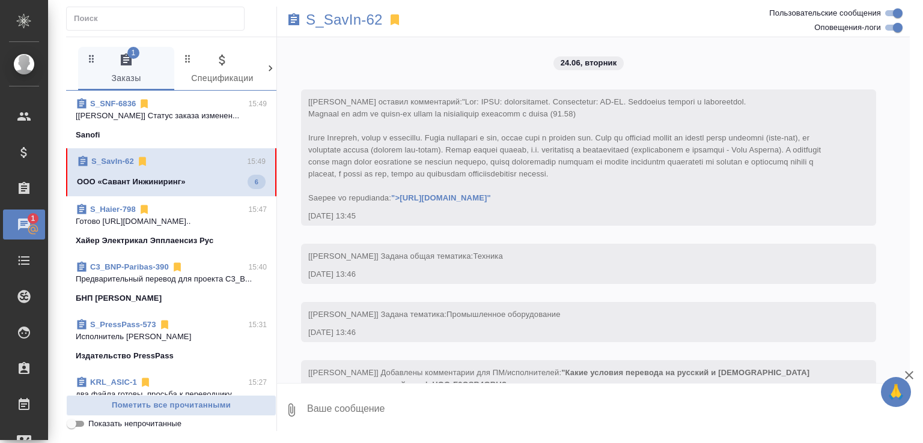
scroll to position [358, 0]
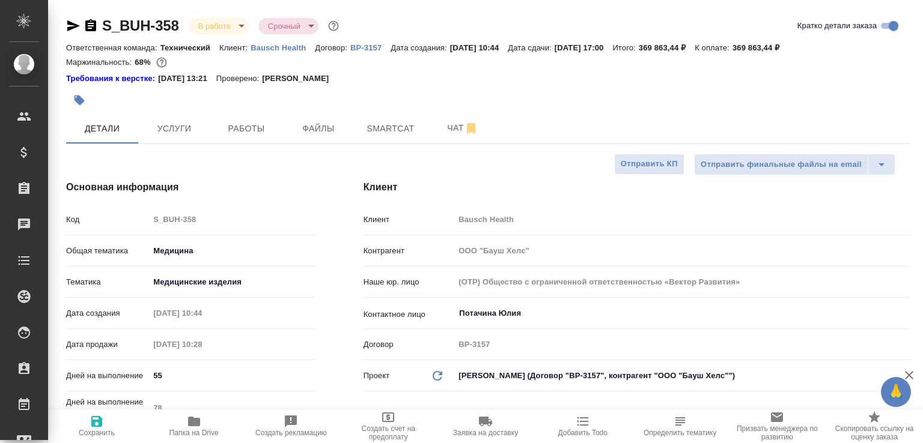
select select "RU"
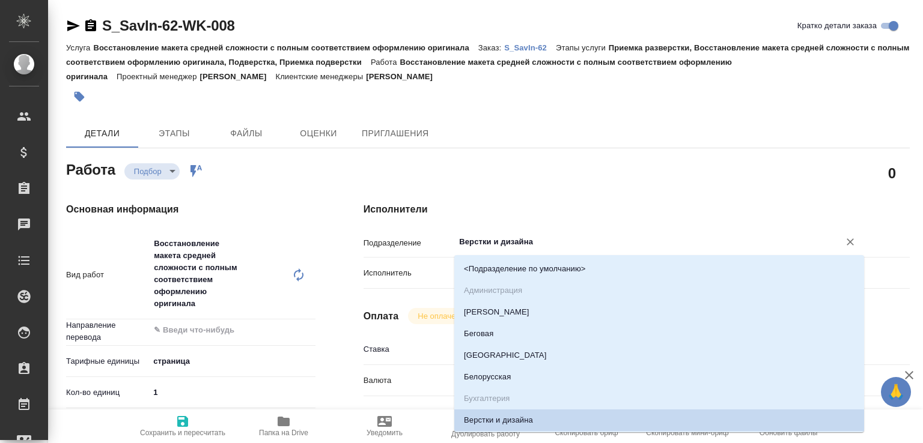
click at [500, 243] on input "Верстки и дизайна" at bounding box center [639, 242] width 362 height 14
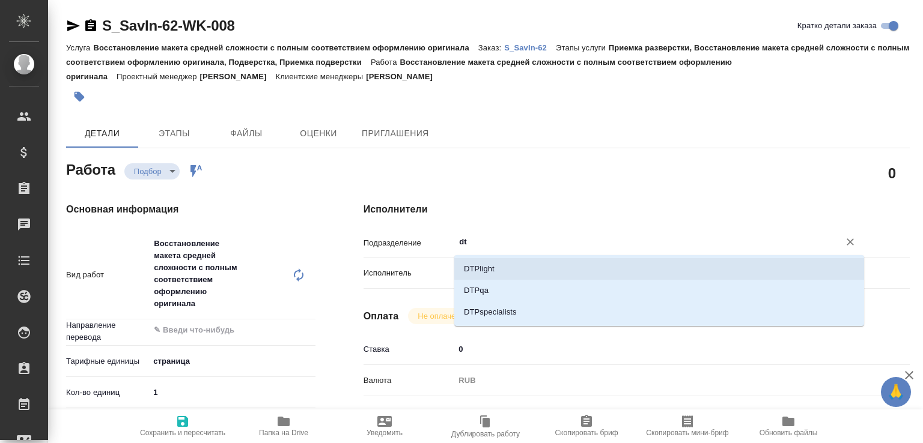
click at [481, 272] on li "DTPlight" at bounding box center [659, 269] width 410 height 22
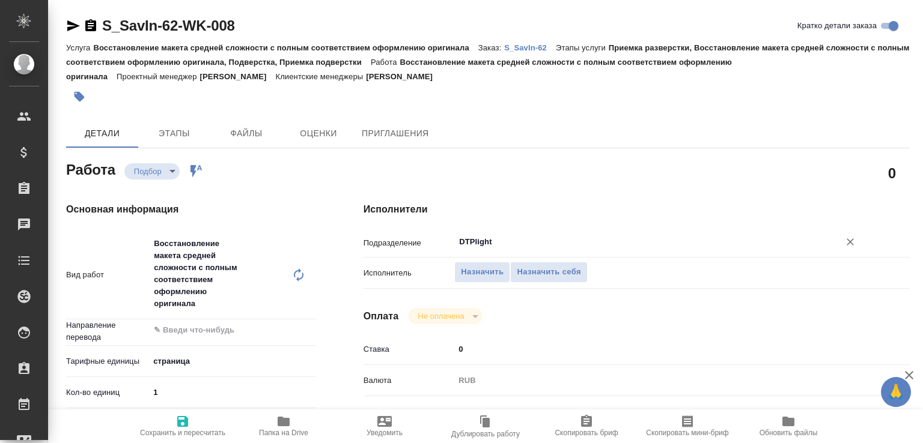
type input "DTPlight"
click at [170, 436] on span "Сохранить и пересчитать" at bounding box center [182, 433] width 85 height 8
type input "recruiting"
type input "5a8b1489cc6b4906c91bfdb2"
type input "1"
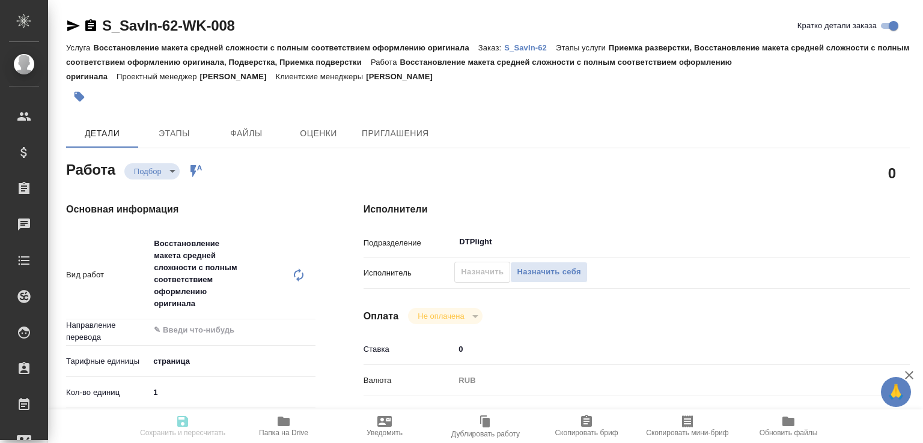
type input "yr-fn"
type input "03.09.2025 16:00"
type input "03.09.2025 17:00"
type input "04.09.2025 10:00"
type input "DTPlight"
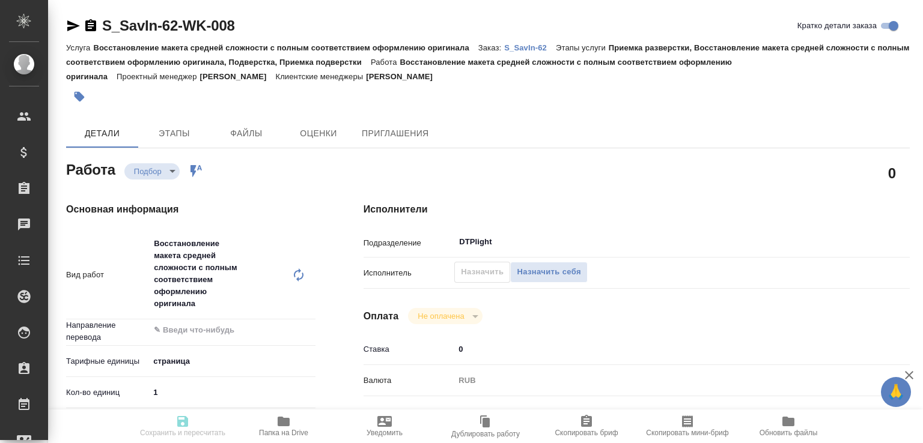
type input "notPayed"
type input "0"
type input "RUB"
type input "Сергеева Анастасия"
type input "S_SavIn-62"
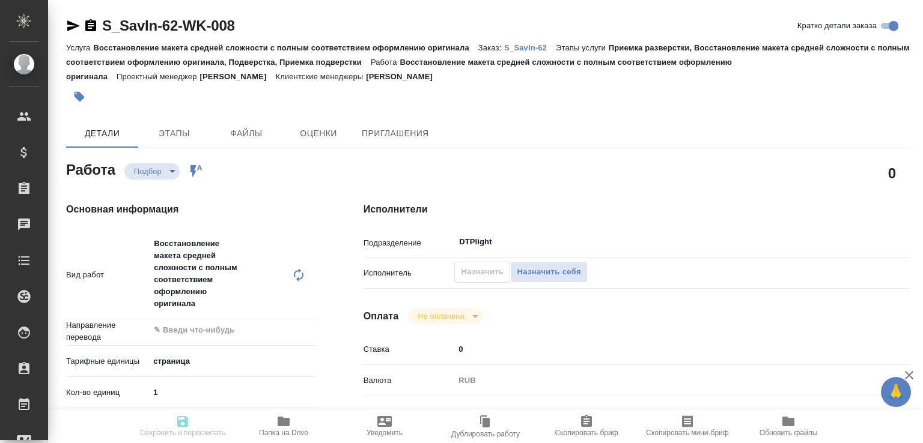
type input "Восстановление макета средней сложности с полным соответствием оформлению ориги…"
type input "Приемка разверстки, Восстановление макета средней сложности с полным соответств…"
type input "Никифорова Валерия"
type input "Малофеева Екатерина"
type input "/Clients/ООО «Савант Инжиниринг»/Orders/S_SavIn-62"
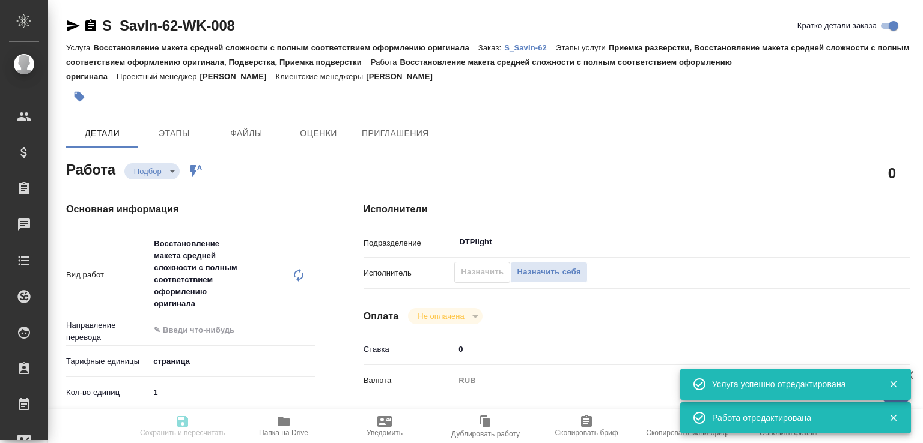
type input "recruiting"
type input "5a8b1489cc6b4906c91bfdb2"
type input "1"
type input "yr-fn"
type input "03.09.2025 16:00"
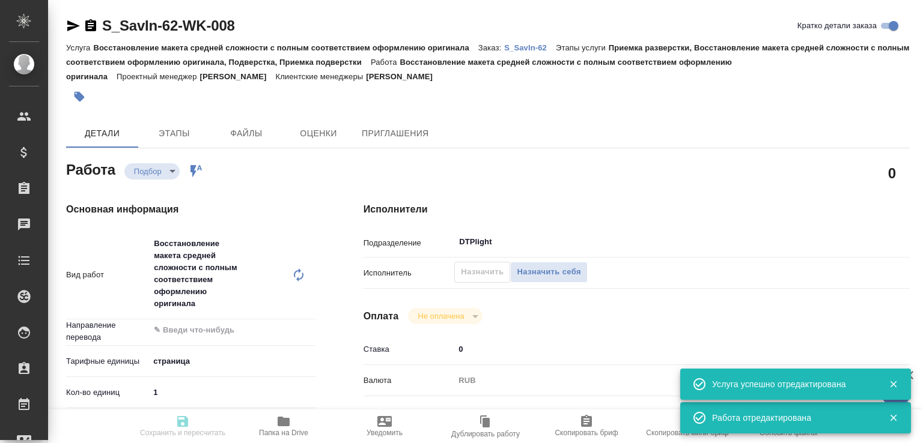
type input "03.09.2025 17:00"
type input "04.09.2025 10:00"
type input "DTPlight"
type input "notPayed"
type input "0"
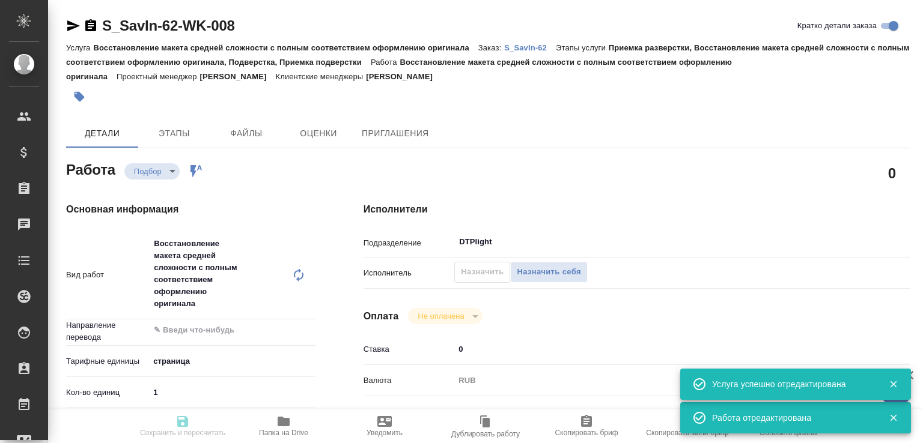
type input "RUB"
type input "Сергеева Анастасия"
type input "S_SavIn-62"
type input "Восстановление макета средней сложности с полным соответствием оформлению ориги…"
type input "Приемка разверстки, Восстановление макета средней сложности с полным соответств…"
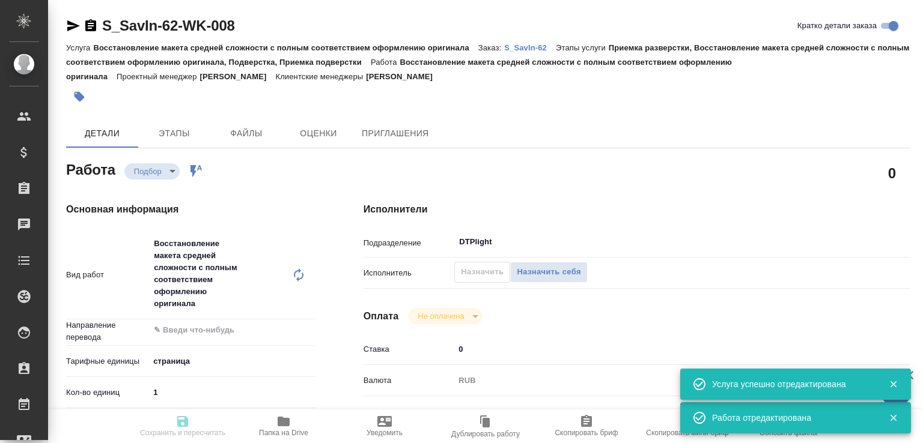
type input "Никифорова Валерия"
type input "Малофеева Екатерина"
type input "/Clients/ООО «Савант Инжиниринг»/Orders/S_SavIn-62"
